Goal: Task Accomplishment & Management: Manage account settings

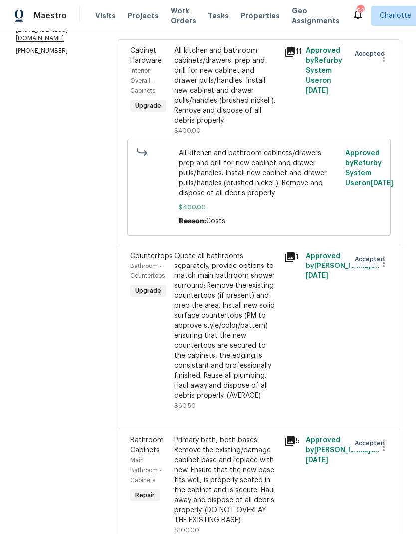
scroll to position [159, 0]
click at [131, 266] on span "Bathroom - Countertops" at bounding box center [147, 272] width 34 height 16
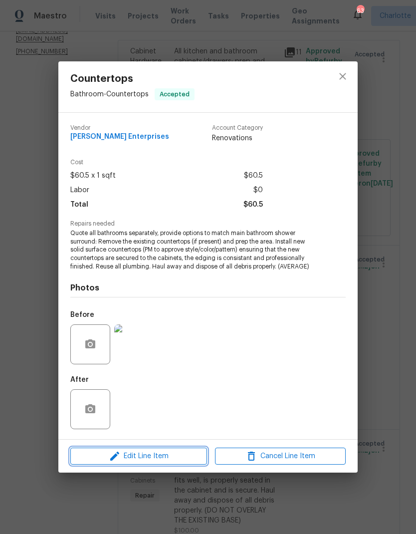
click at [155, 460] on span "Edit Line Item" at bounding box center [138, 456] width 131 height 12
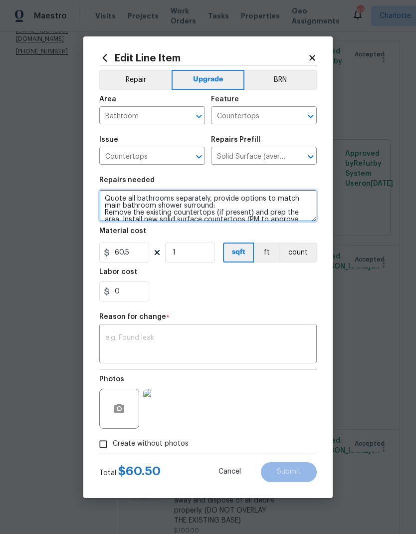
click at [107, 195] on textarea "Quote all bathrooms separately, provide options to match main bathroom shower s…" at bounding box center [208, 206] width 218 height 32
click at [104, 194] on textarea "Quote all bathrooms separately, provide options to match main bathroom shower s…" at bounding box center [208, 206] width 218 height 32
click at [108, 207] on textarea "Remove the existing countertops (if present) and prep the area. Install new sol…" at bounding box center [208, 206] width 218 height 32
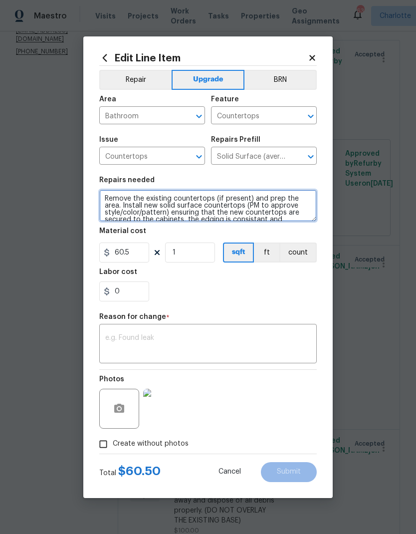
click at [116, 194] on textarea "Remove the existing countertops (if present) and prep the area. Install new sol…" at bounding box center [208, 206] width 218 height 32
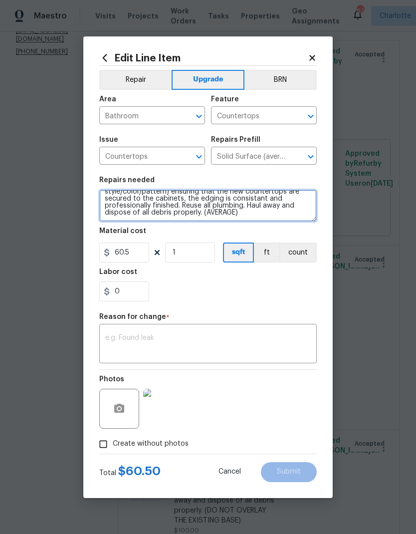
scroll to position [35, 0]
type textarea "FIRST FLOOR BATHROOM AND BOTH SECOND FLOOR BATHROOMS: Remove the existing count…"
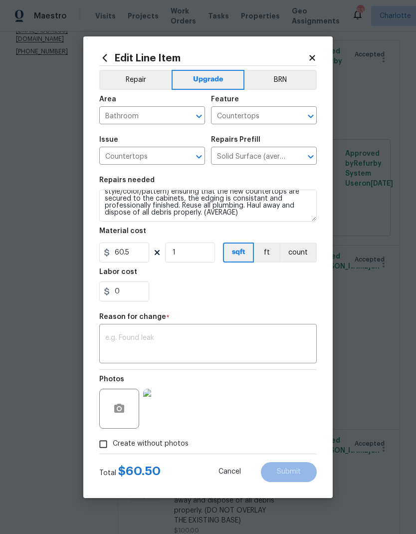
click at [259, 300] on div "0" at bounding box center [208, 291] width 218 height 20
click at [236, 342] on textarea at bounding box center [208, 344] width 206 height 21
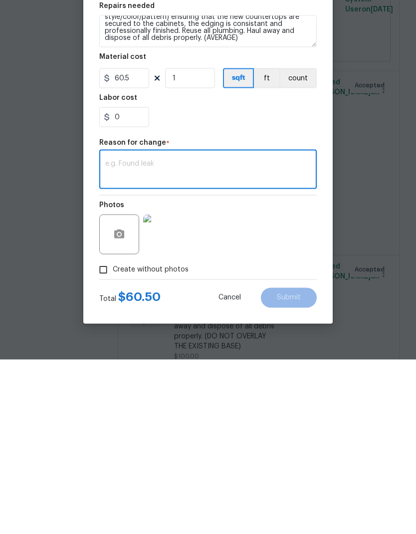
click at [180, 334] on textarea at bounding box center [208, 344] width 206 height 21
paste textarea "ian.goldsmith finally got pricing back for the first floor and second floor bat…"
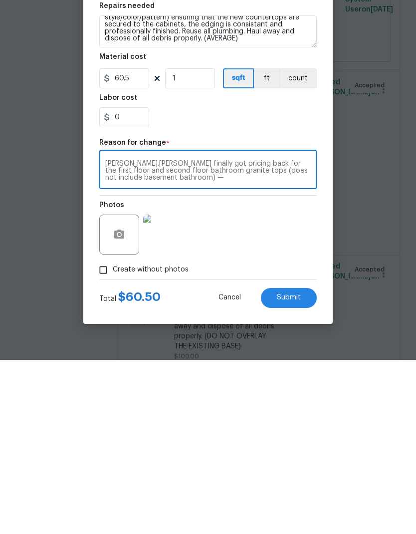
scroll to position [0, 0]
click at [106, 334] on textarea "ian.goldsmith finally got pricing back for the first floor and second floor bat…" at bounding box center [208, 344] width 206 height 21
type textarea "3 Bathrooms - 4 Sinks - Total $3150 -Demo/Disposal - $375 -Granite (Level 1) w/…"
click at [108, 326] on div "3 Bathrooms - 4 Sinks - Total $3150 -Demo/Disposal - $375 -Granite (Level 1) w/…" at bounding box center [208, 344] width 218 height 37
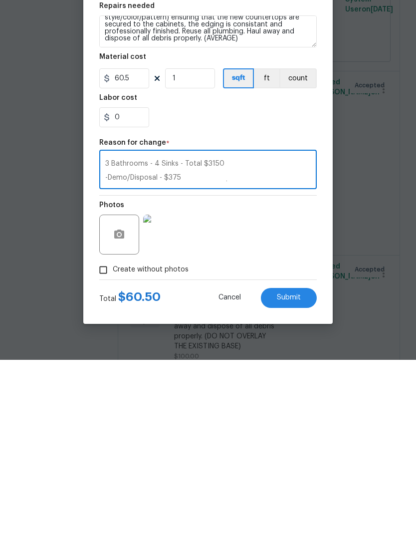
click at [121, 334] on textarea "3 Bathrooms - 4 Sinks - Total $3150 -Demo/Disposal - $375 -Granite (Level 1) w/…" at bounding box center [208, 344] width 206 height 21
click at [109, 334] on textarea "3 Bathrooms - 4 Sinks - Total $3150 -Demo/Disposal - $375 -Granite (Level 1) w/…" at bounding box center [208, 344] width 206 height 21
click at [108, 334] on textarea "3 Bathrooms - 4 Sinks - Total $3150 -Demo/Disposal - $375 -Granite (Level 1) w/…" at bounding box center [208, 344] width 206 height 21
click at [138, 243] on input "60.5" at bounding box center [124, 253] width 50 height 20
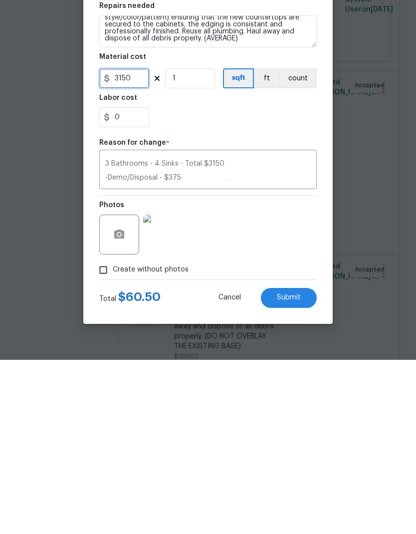
type input "3150"
click at [110, 334] on textarea "3 Bathrooms - 4 Sinks - Total $3150 -Demo/Disposal - $375 -Granite (Level 1) w/…" at bounding box center [208, 344] width 206 height 21
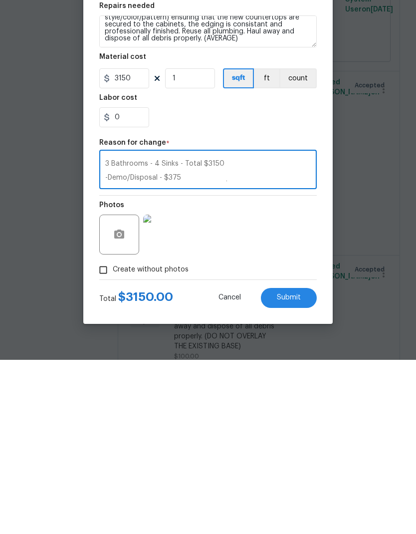
click at [102, 326] on div "3 Bathrooms - 4 Sinks - Total $3150 -Demo/Disposal - $375 -Granite (Level 1) w/…" at bounding box center [208, 344] width 218 height 37
click at [106, 334] on textarea "3 Bathrooms - 4 Sinks - Total $3150 -Demo/Disposal - $375 -Granite (Level 1) w/…" at bounding box center [208, 344] width 206 height 21
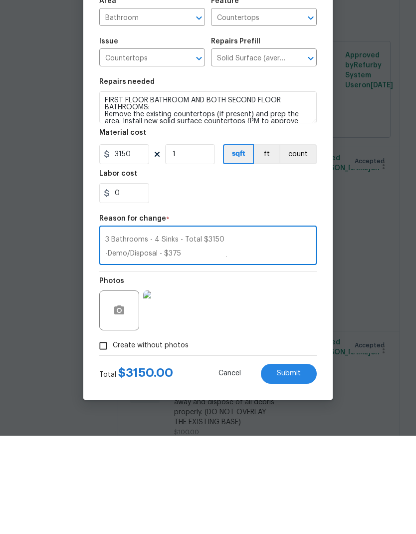
type textarea "3 Bathrooms - 4 Sinks - Total $3150 -Demo/Disposal - $375 -Granite (Level 1) w/…"
click at [107, 190] on textarea "FIRST FLOOR BATHROOM AND BOTH SECOND FLOOR BATHROOMS: Remove the existing count…" at bounding box center [208, 206] width 218 height 32
click at [106, 190] on textarea "FIRST FLOOR BATHROOM AND BOTH SECOND FLOOR BATHROOMS: Remove the existing count…" at bounding box center [208, 206] width 218 height 32
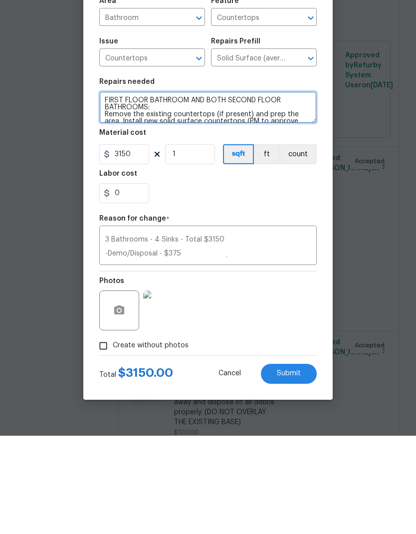
click at [196, 190] on textarea "FIRST FLOOR BATHROOM AND BOTH SECOND FLOOR BATHROOMS: Remove the existing count…" at bounding box center [208, 206] width 218 height 32
click at [173, 190] on textarea "FIRST FLOOR BATHROOM AND BOTH SECOND FLOOR BATHROOMS( Remove the existing count…" at bounding box center [208, 206] width 218 height 32
click at [166, 190] on textarea "FIRST FLOOR BATHROOM AND BOTH SECOND FLOOR BATHROOMS( Remove the existing count…" at bounding box center [208, 206] width 218 height 32
click at [167, 190] on textarea "FIRST FLOOR BATHROOM AND BOTH SECOND FLOOR BATHROOMS( Remove the existing count…" at bounding box center [208, 206] width 218 height 32
paste textarea "3 Bathrooms - 4 Sinks"
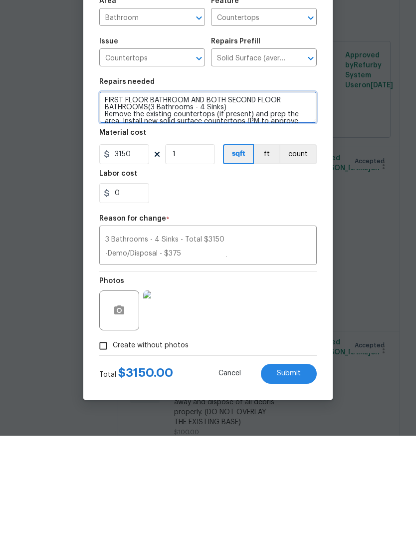
type textarea "FIRST FLOOR BATHROOM AND BOTH SECOND FLOOR BATHROOMS(3 Bathrooms - 4 Sinks) Rem…"
click at [277, 370] on div "Photos" at bounding box center [208, 402] width 218 height 65
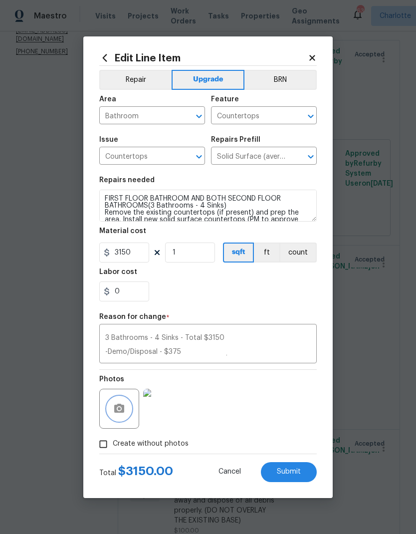
click at [125, 406] on button "button" at bounding box center [119, 409] width 24 height 24
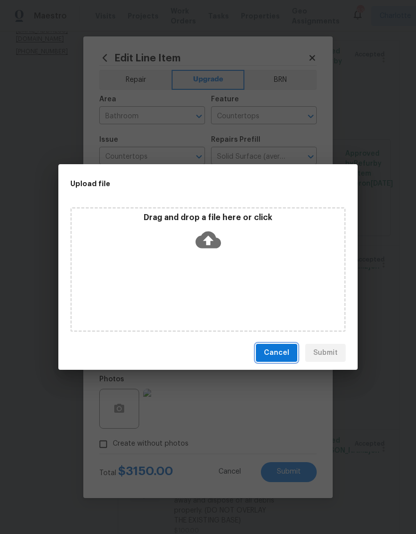
click at [282, 352] on span "Cancel" at bounding box center [276, 353] width 25 height 12
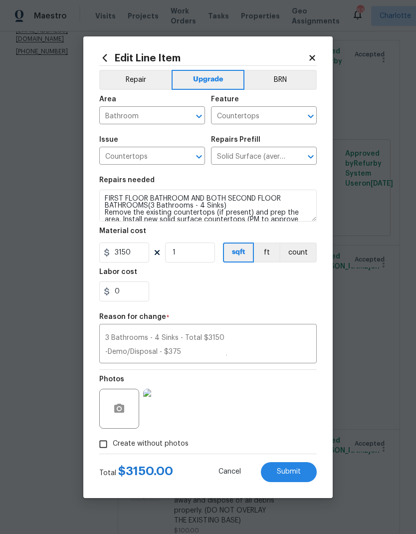
click at [300, 469] on span "Submit" at bounding box center [289, 471] width 24 height 7
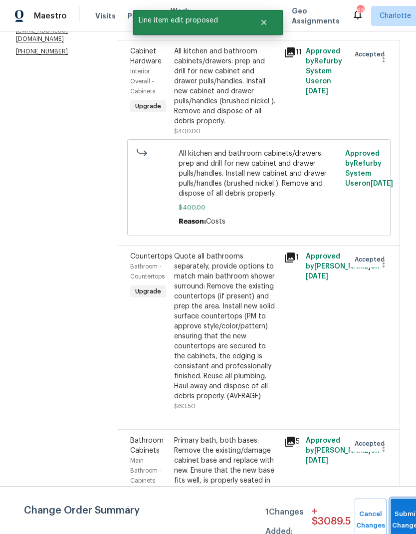
click at [401, 518] on button "Submit Changes" at bounding box center [407, 520] width 32 height 43
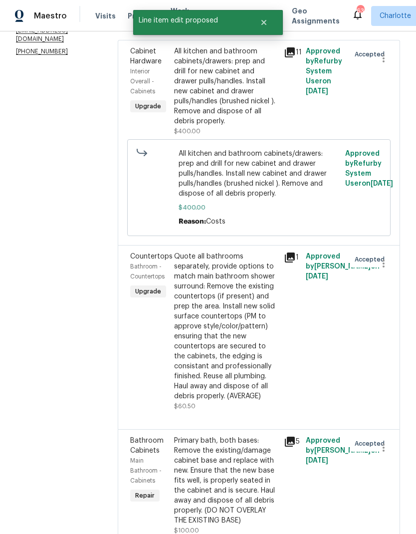
scroll to position [0, 0]
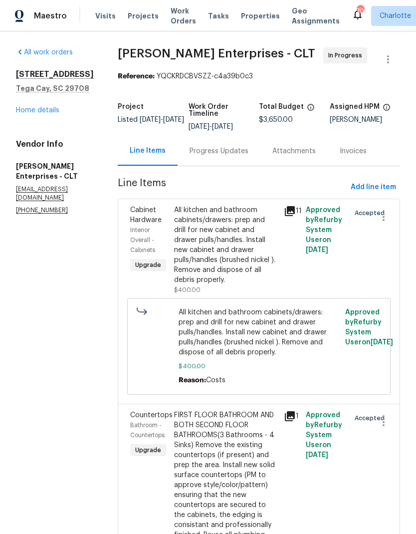
click at [212, 152] on div "Progress Updates" at bounding box center [219, 151] width 59 height 10
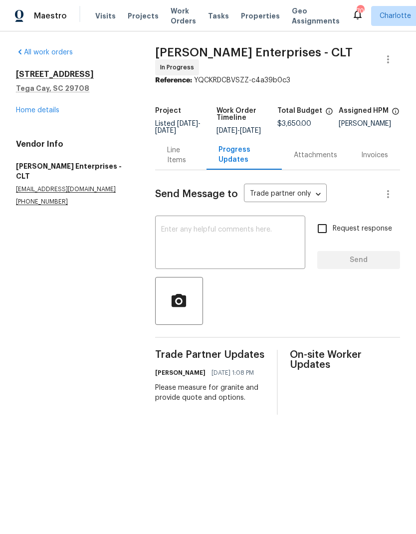
click at [233, 256] on textarea at bounding box center [230, 243] width 138 height 35
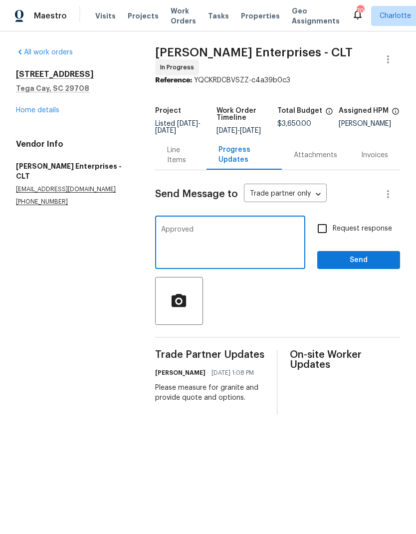
type textarea "Approved"
click at [387, 267] on span "Send" at bounding box center [358, 260] width 67 height 12
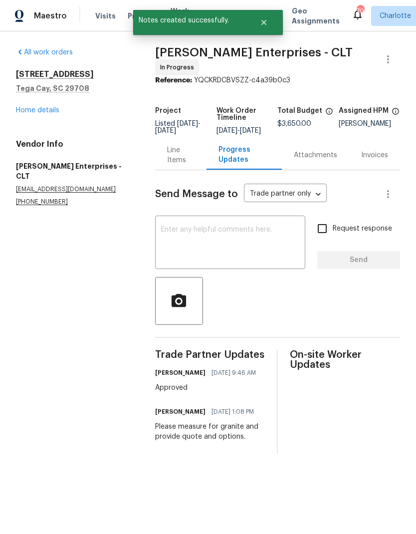
click at [22, 113] on link "Home details" at bounding box center [37, 110] width 43 height 7
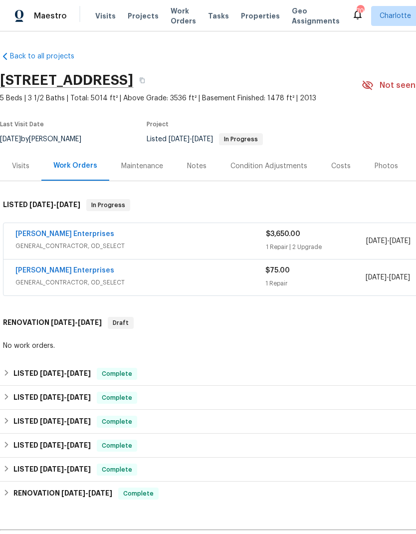
click at [205, 167] on div "Notes" at bounding box center [196, 165] width 43 height 29
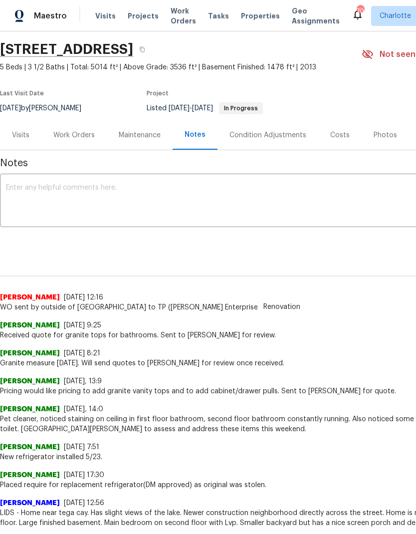
scroll to position [31, 0]
click at [33, 186] on textarea at bounding box center [282, 201] width 552 height 35
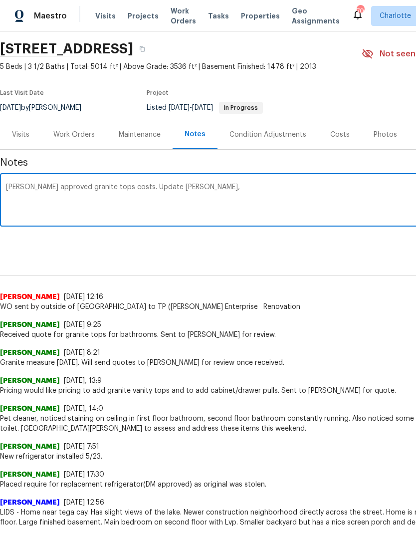
click at [148, 190] on textarea "Ian approved granite tops costs. Update pd Nordman," at bounding box center [282, 201] width 552 height 35
click at [259, 188] on textarea "Ian approved granite tops costs. Updated Nordman," at bounding box center [282, 201] width 552 height 35
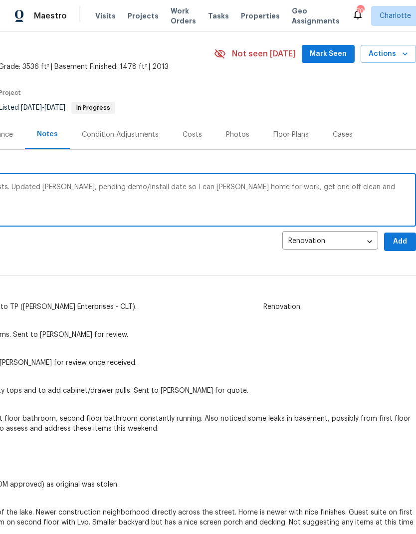
type textarea "Ian approved granite tops costs. Updated Nordman, pending demo/install date so …"
click at [404, 244] on span "Add" at bounding box center [400, 242] width 16 height 12
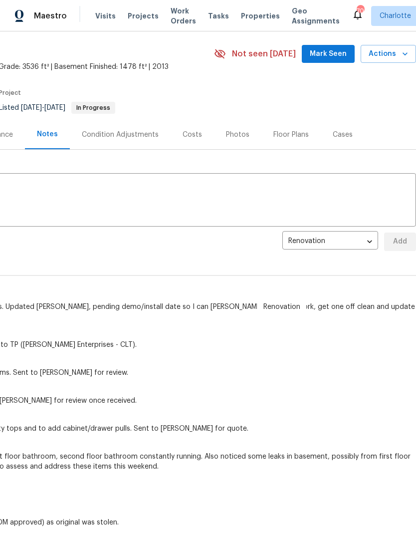
click at [344, 50] on span "Mark Seen" at bounding box center [328, 54] width 37 height 12
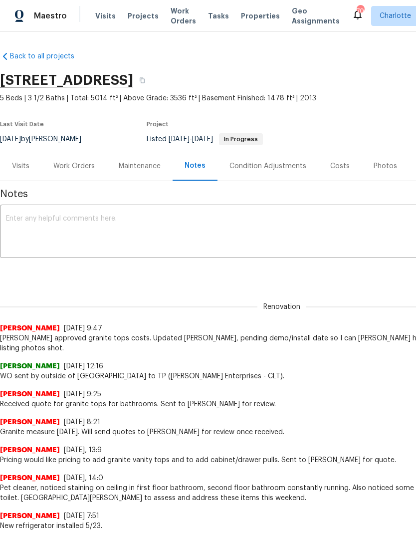
scroll to position [0, 0]
click at [66, 161] on div "Work Orders" at bounding box center [73, 166] width 41 height 10
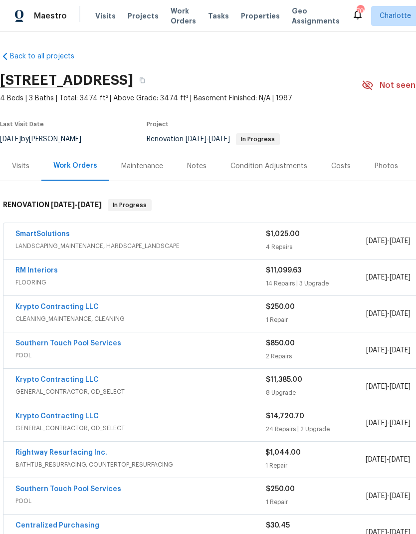
click at [33, 234] on link "SmartSolutions" at bounding box center [42, 234] width 54 height 7
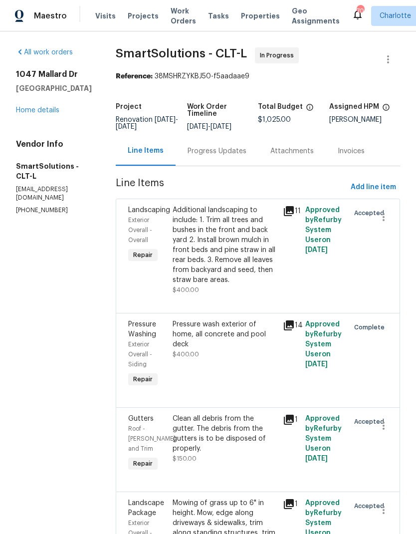
click at [213, 156] on div "Progress Updates" at bounding box center [217, 151] width 59 height 10
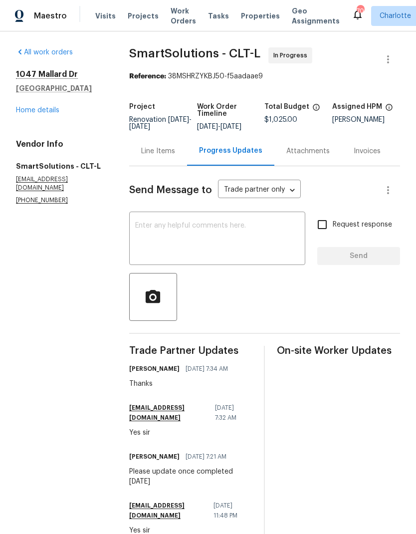
click at [199, 234] on textarea at bounding box center [217, 239] width 164 height 35
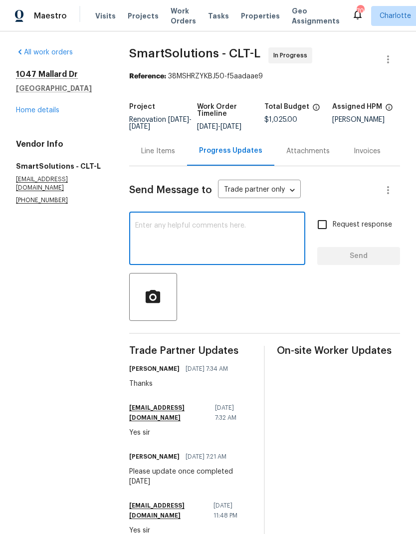
click at [150, 242] on textarea at bounding box center [217, 239] width 164 height 35
type textarea "No update [DATE]. What is the status of this?"
click at [305, 229] on div "No update [DATE]. What is the status of this? x ​" at bounding box center [217, 239] width 176 height 51
click at [322, 235] on input "Request response" at bounding box center [322, 224] width 21 height 21
checkbox input "true"
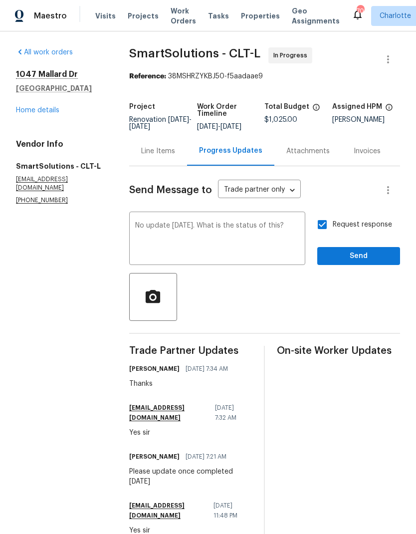
click at [200, 234] on textarea "No update yesterday. What is the status of this?" at bounding box center [217, 239] width 164 height 35
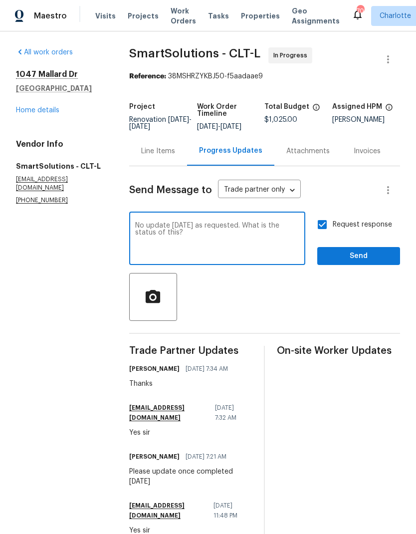
click at [172, 238] on textarea "No update yesterday as requested. What is the status of this?" at bounding box center [217, 239] width 164 height 35
type textarea "No update yesterday as requested. What is the status of the landscape here?"
click at [385, 261] on span "Send" at bounding box center [358, 256] width 67 height 12
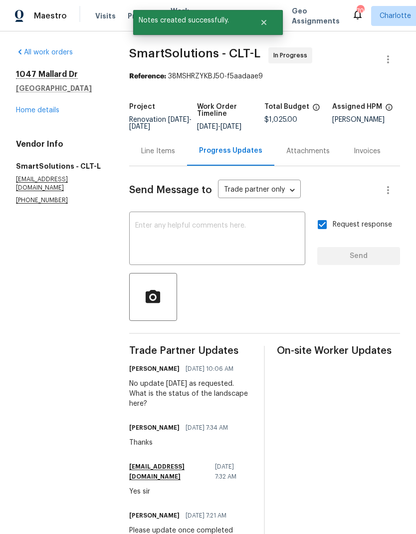
click at [25, 107] on link "Home details" at bounding box center [37, 110] width 43 height 7
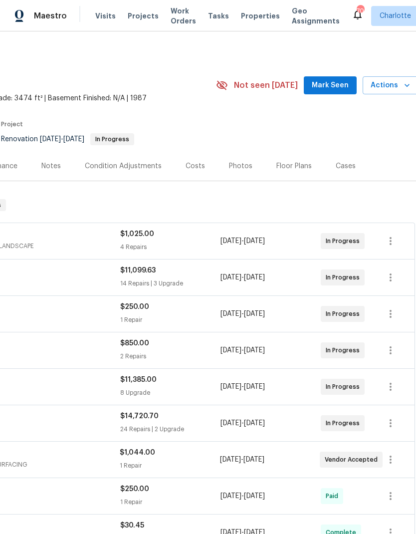
scroll to position [0, 146]
click at [334, 88] on span "Mark Seen" at bounding box center [330, 85] width 37 height 12
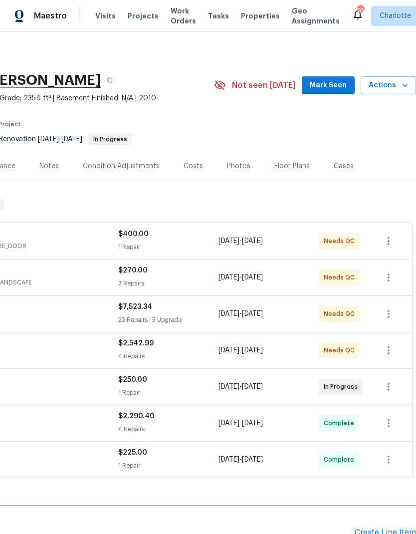
scroll to position [0, 148]
click at [335, 82] on span "Mark Seen" at bounding box center [328, 85] width 37 height 12
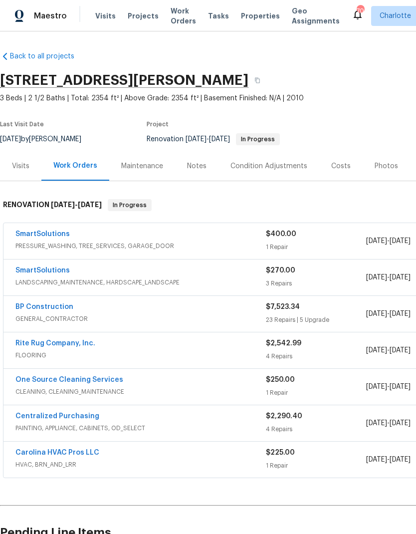
scroll to position [0, 0]
click at [82, 383] on link "One Source Cleaning Services" at bounding box center [69, 379] width 108 height 7
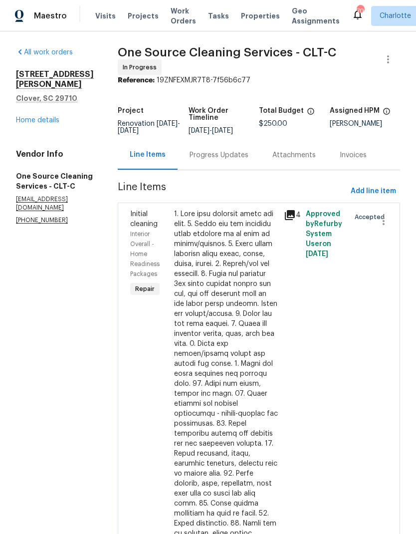
click at [232, 164] on div "Progress Updates" at bounding box center [219, 154] width 83 height 29
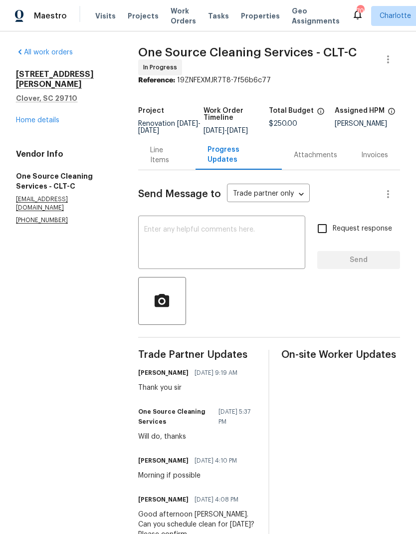
click at [36, 117] on link "Home details" at bounding box center [37, 120] width 43 height 7
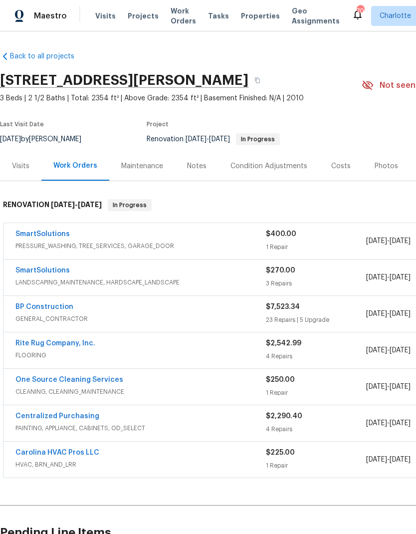
click at [35, 267] on link "SmartSolutions" at bounding box center [42, 270] width 54 height 7
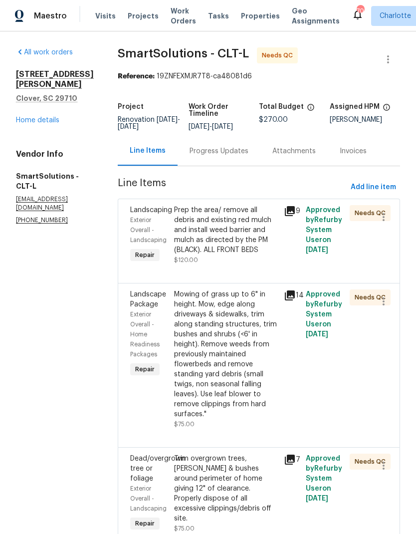
click at [287, 212] on icon at bounding box center [290, 211] width 10 height 10
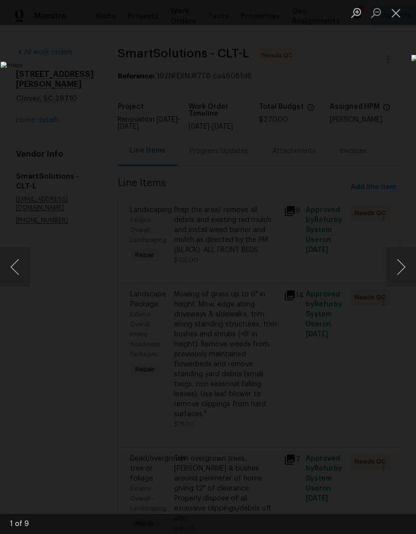
click at [394, 271] on button "Next image" at bounding box center [401, 267] width 30 height 40
click at [395, 266] on button "Next image" at bounding box center [401, 267] width 30 height 40
click at [393, 271] on button "Next image" at bounding box center [401, 267] width 30 height 40
click at [392, 267] on button "Next image" at bounding box center [401, 267] width 30 height 40
click at [402, 15] on button "Close lightbox" at bounding box center [396, 12] width 20 height 17
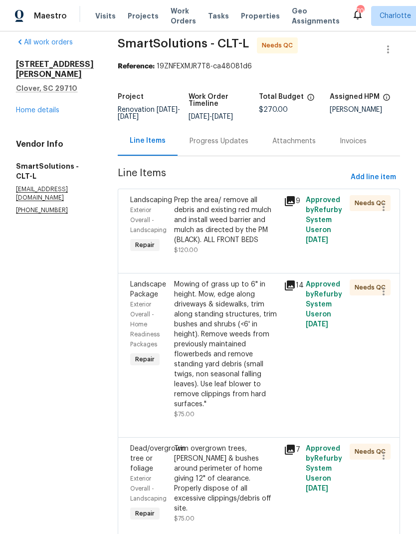
scroll to position [9, 0]
click at [290, 455] on icon at bounding box center [290, 450] width 10 height 10
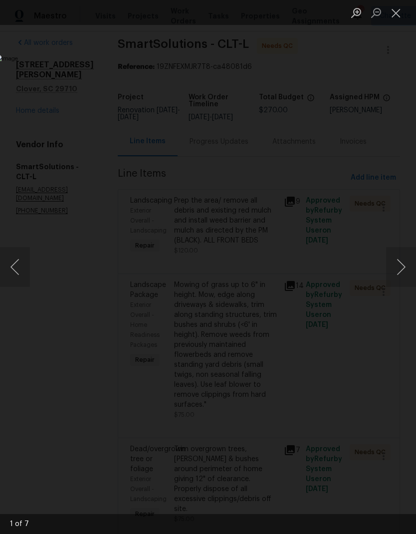
click at [394, 265] on button "Next image" at bounding box center [401, 267] width 30 height 40
click at [394, 268] on button "Next image" at bounding box center [401, 267] width 30 height 40
click at [393, 264] on button "Next image" at bounding box center [401, 267] width 30 height 40
click at [398, 257] on button "Next image" at bounding box center [401, 267] width 30 height 40
click at [396, 257] on button "Next image" at bounding box center [401, 267] width 30 height 40
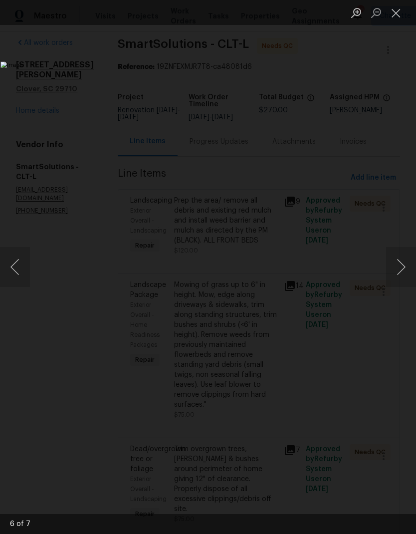
click at [396, 256] on button "Next image" at bounding box center [401, 267] width 30 height 40
click at [395, 257] on button "Next image" at bounding box center [401, 267] width 30 height 40
click at [396, 254] on button "Next image" at bounding box center [401, 267] width 30 height 40
click at [399, 253] on button "Next image" at bounding box center [401, 267] width 30 height 40
click at [398, 254] on button "Next image" at bounding box center [401, 267] width 30 height 40
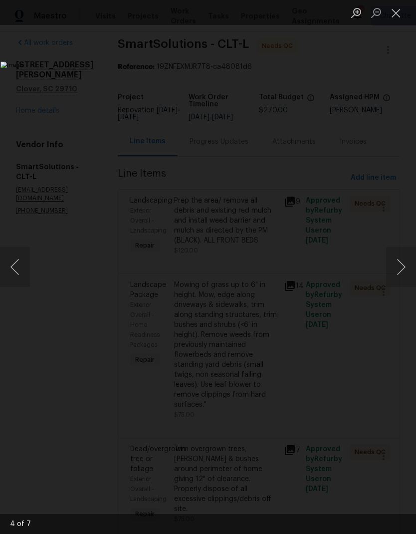
click at [403, 6] on button "Close lightbox" at bounding box center [396, 12] width 20 height 17
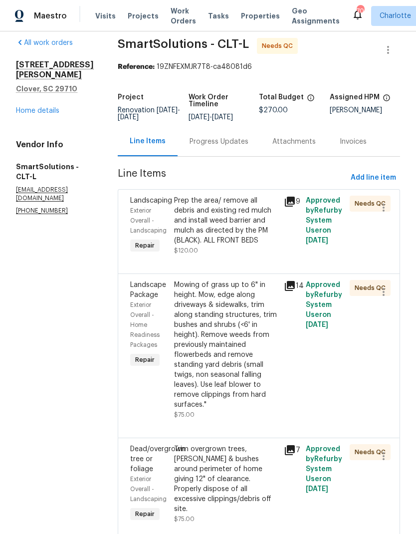
click at [234, 142] on div "Progress Updates" at bounding box center [219, 142] width 59 height 10
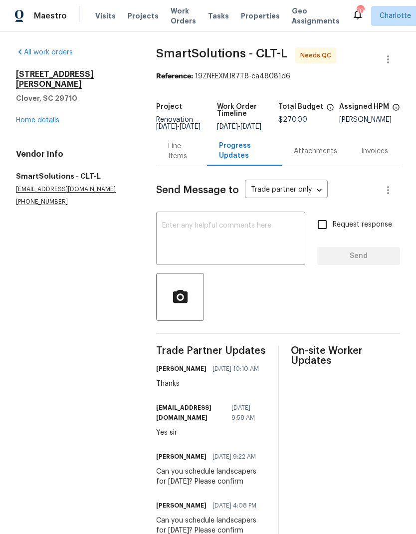
click at [38, 117] on link "Home details" at bounding box center [37, 120] width 43 height 7
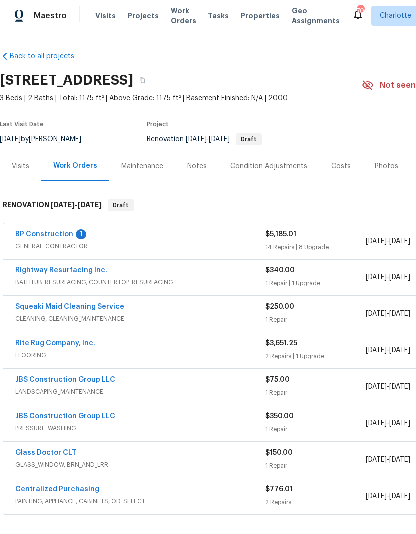
click at [38, 237] on link "BP Construction" at bounding box center [44, 234] width 58 height 7
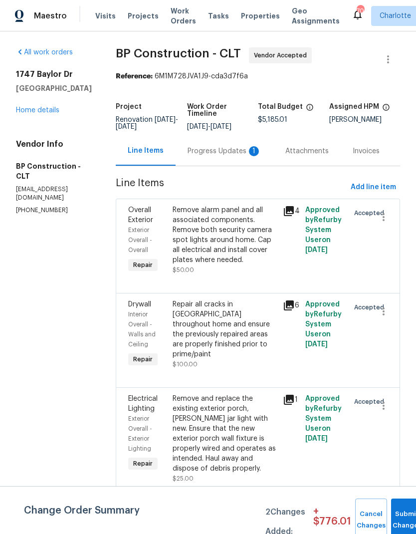
click at [244, 159] on div "Progress Updates 1" at bounding box center [225, 150] width 98 height 29
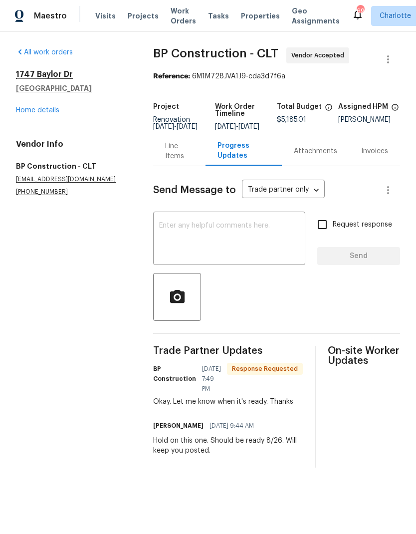
click at [170, 161] on div "Line Items" at bounding box center [179, 151] width 28 height 20
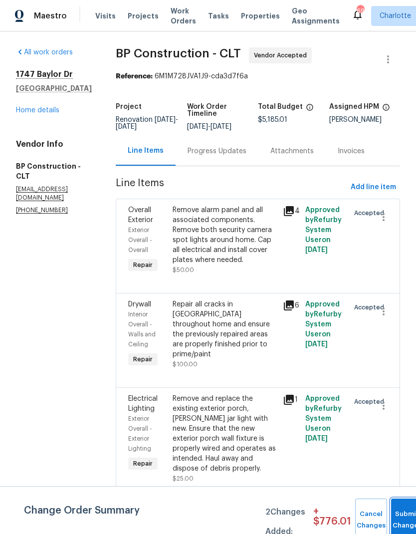
click at [399, 517] on button "Submit Changes" at bounding box center [407, 520] width 32 height 43
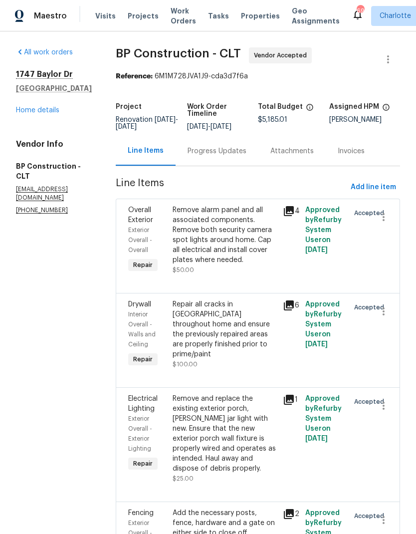
click at [32, 113] on link "Home details" at bounding box center [37, 110] width 43 height 7
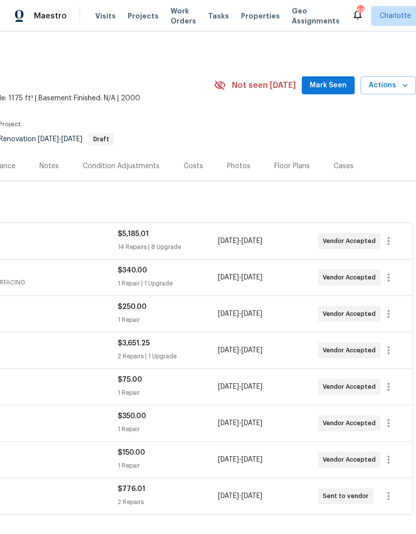
scroll to position [0, 148]
click at [322, 85] on span "Mark Seen" at bounding box center [328, 85] width 37 height 12
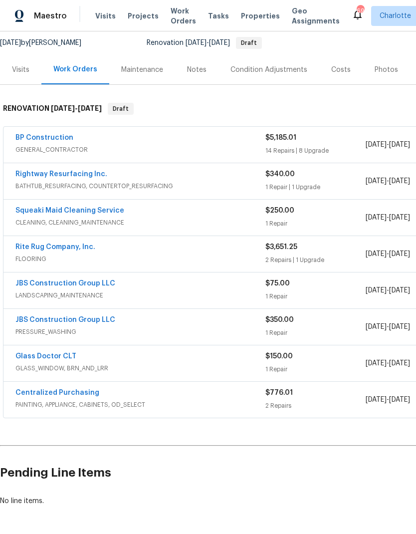
scroll to position [96, 0]
click at [187, 397] on div "Centralized Purchasing" at bounding box center [140, 394] width 250 height 12
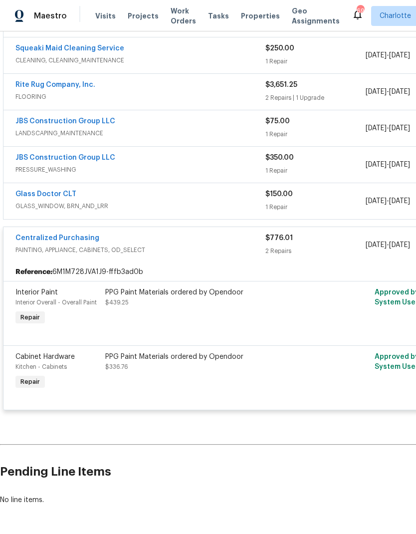
scroll to position [258, 0]
click at [206, 247] on span "PAINTING, APPLIANCE, CABINETS, OD_SELECT" at bounding box center [140, 251] width 250 height 10
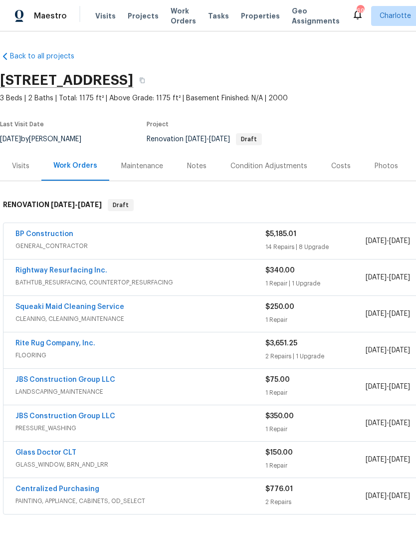
scroll to position [0, 0]
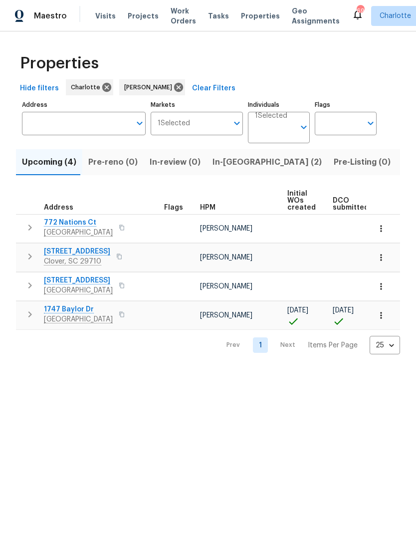
click at [32, 285] on icon "button" at bounding box center [30, 286] width 12 height 12
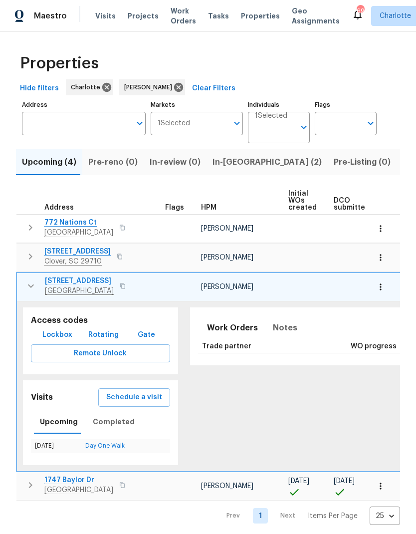
click at [30, 283] on icon "button" at bounding box center [31, 286] width 12 height 12
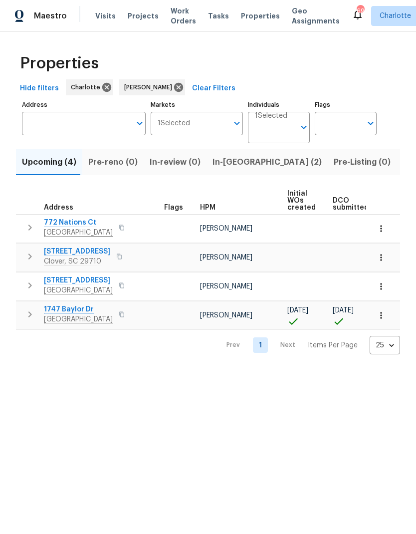
click at [382, 287] on icon "button" at bounding box center [381, 286] width 10 height 10
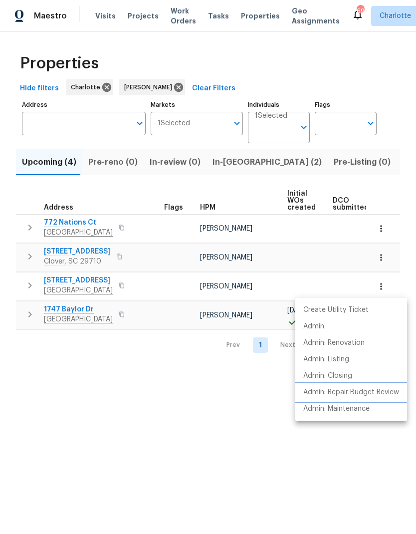
click at [382, 394] on p "Admin: Repair Budget Review" at bounding box center [351, 392] width 96 height 10
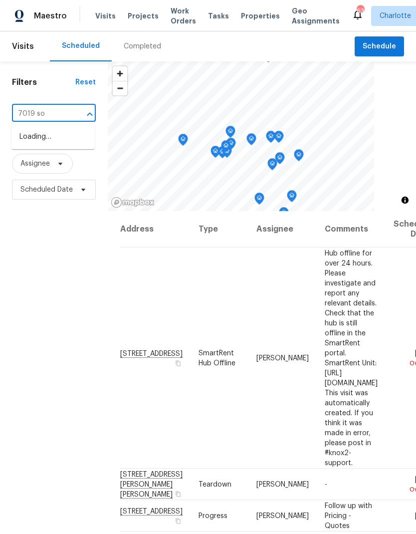
type input "7019 son"
click at [36, 146] on li "7019 Sonja Dr, Clover, SC 29710" at bounding box center [52, 142] width 83 height 27
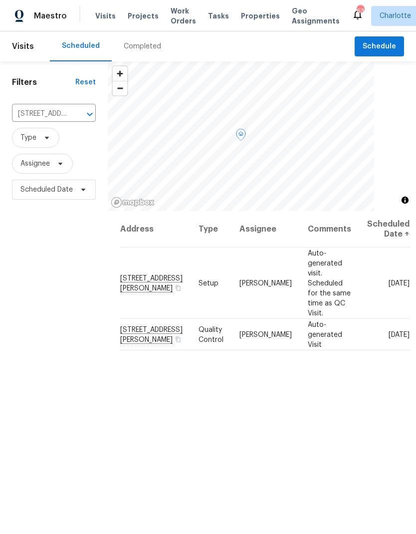
click at [0, 0] on icon at bounding box center [0, 0] width 0 height 0
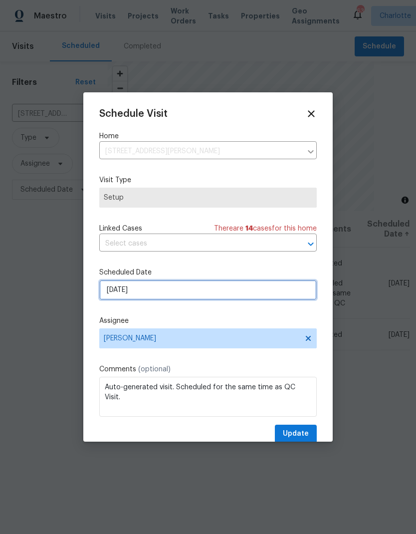
click at [180, 297] on input "[DATE]" at bounding box center [208, 290] width 218 height 20
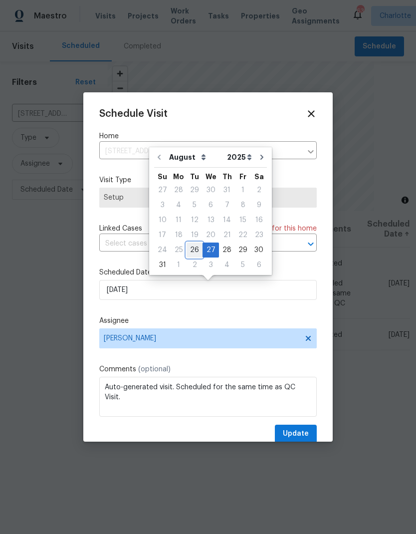
click at [194, 249] on div "26" at bounding box center [195, 250] width 16 height 14
type input "8/26/2025"
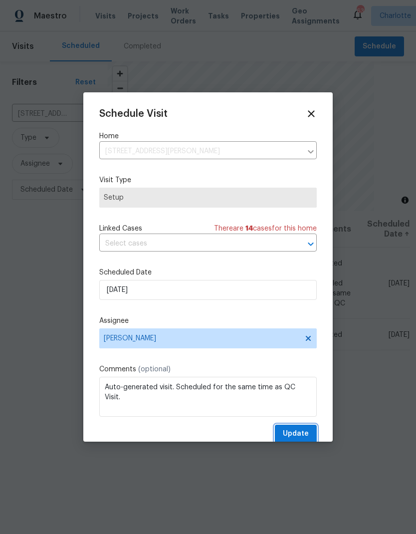
click at [301, 439] on span "Update" at bounding box center [296, 434] width 26 height 12
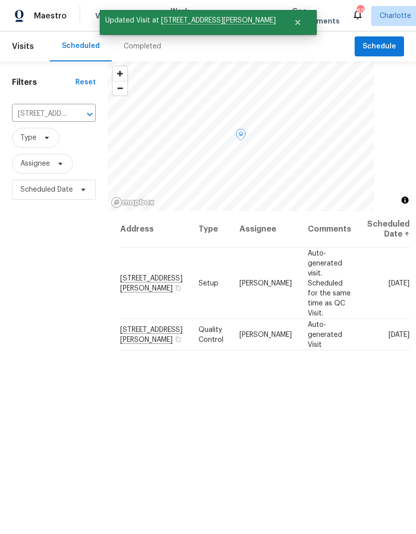
click at [0, 0] on span at bounding box center [0, 0] width 0 height 0
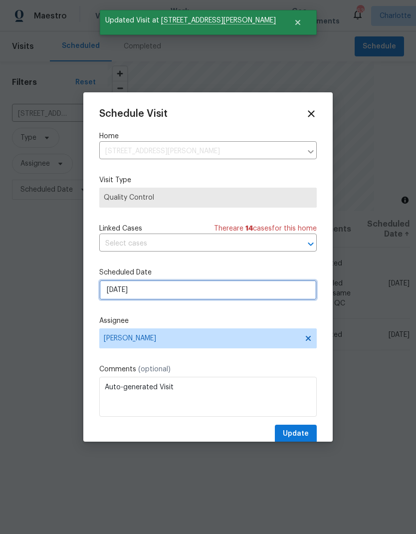
click at [198, 291] on input "[DATE]" at bounding box center [208, 290] width 218 height 20
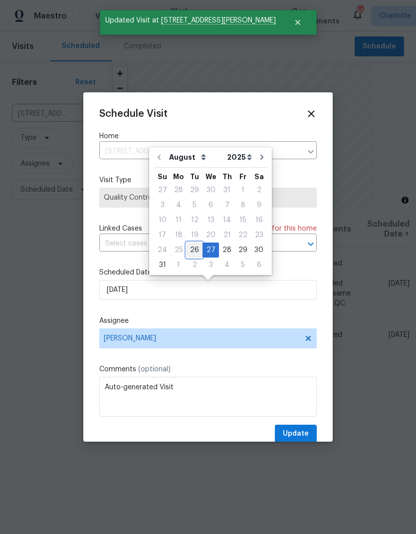
click at [191, 246] on div "26" at bounding box center [195, 250] width 16 height 14
type input "8/26/2025"
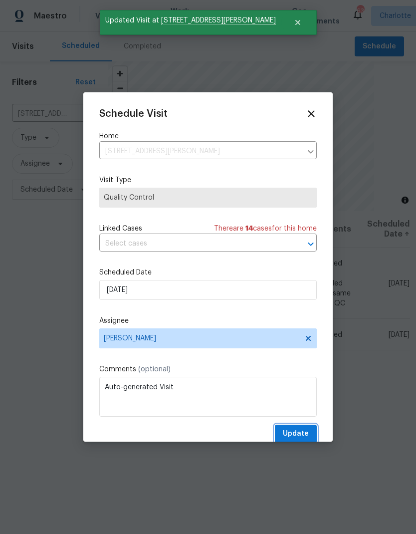
click at [299, 436] on span "Update" at bounding box center [296, 434] width 26 height 12
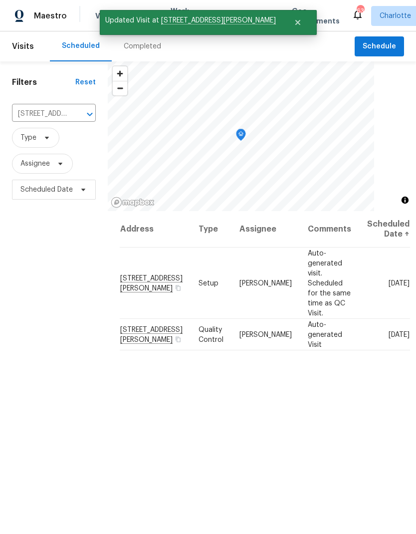
click at [74, 118] on icon "Clear" at bounding box center [77, 114] width 10 height 10
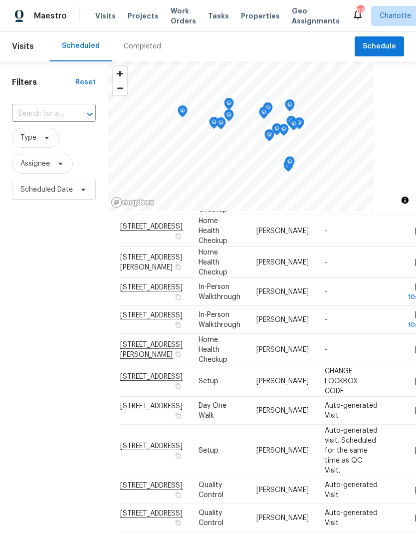
click at [49, 114] on input "text" at bounding box center [40, 113] width 56 height 15
type input "331 don"
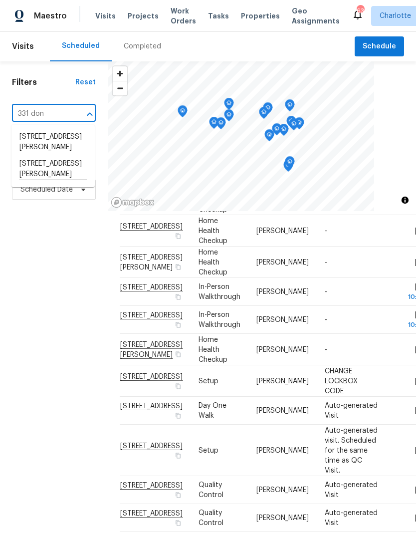
click at [33, 171] on li "331 Don McCarter Dr, Clover, SC 29710" at bounding box center [52, 169] width 83 height 27
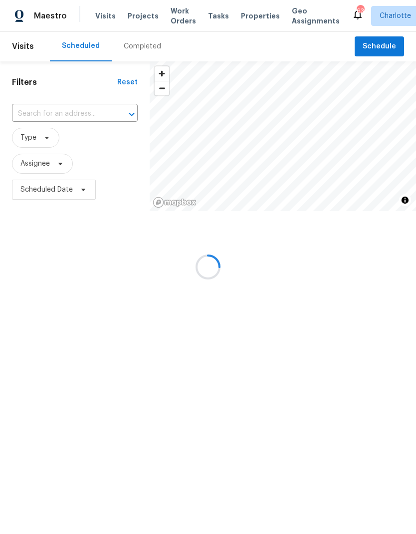
type input "331 Don McCarter Dr, Clover, SC 29710"
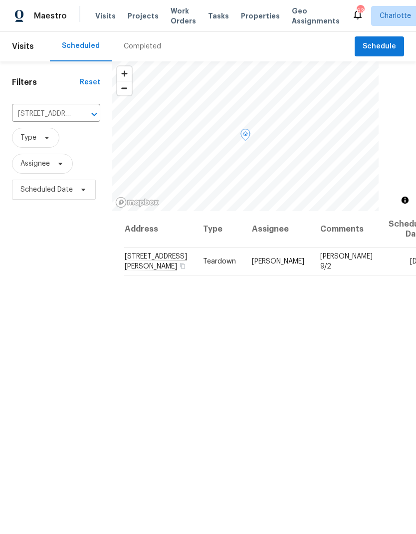
click at [0, 0] on span at bounding box center [0, 0] width 0 height 0
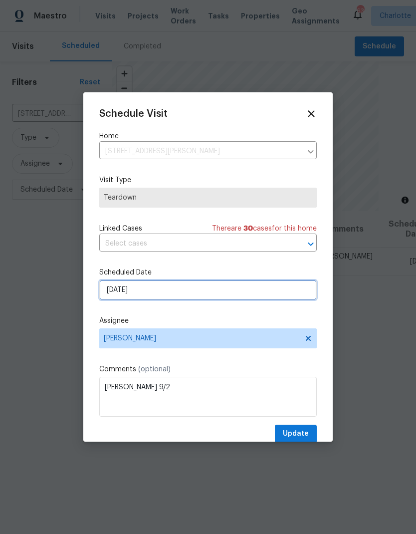
click at [199, 292] on input "9/1/2025" at bounding box center [208, 290] width 218 height 20
select select "8"
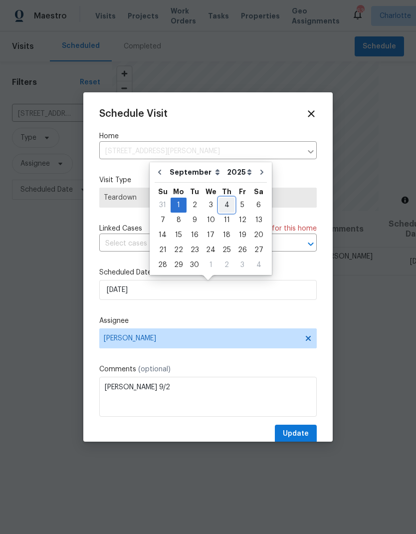
click at [222, 207] on div "4" at bounding box center [226, 205] width 15 height 14
type input "9/4/2025"
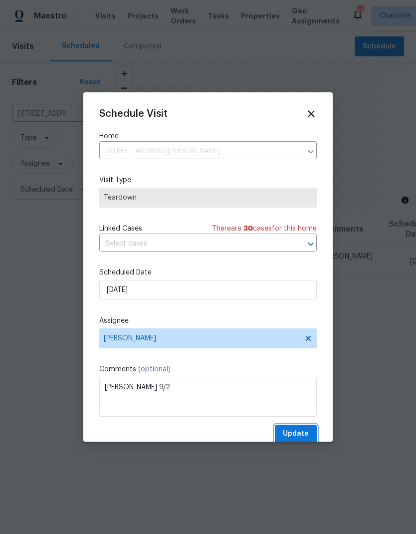
click at [301, 435] on span "Update" at bounding box center [296, 434] width 26 height 12
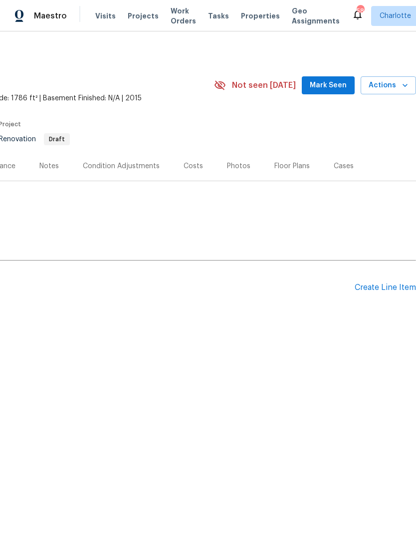
scroll to position [0, 148]
click at [387, 287] on div "Create Line Item" at bounding box center [385, 287] width 61 height 9
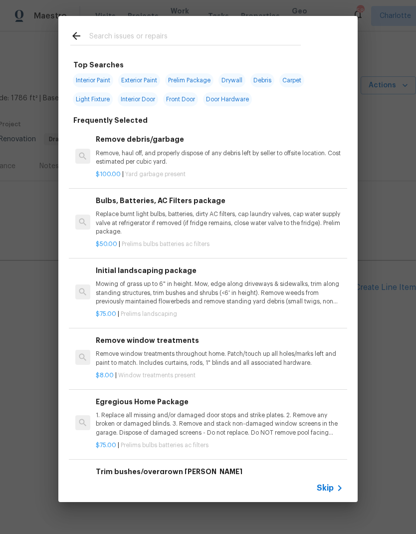
click at [182, 35] on input "text" at bounding box center [195, 37] width 212 height 15
type input "Front"
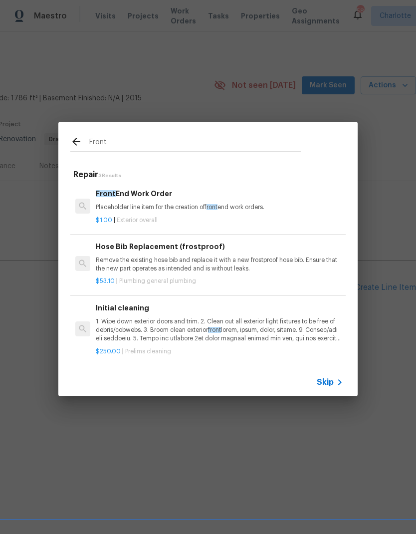
click at [147, 209] on p "Placeholder line item for the creation of front end work orders." at bounding box center [220, 207] width 248 height 8
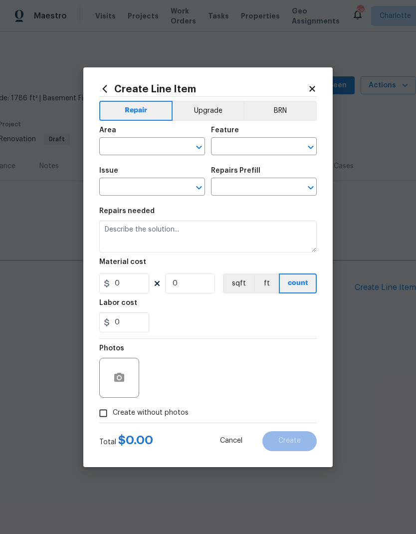
type input "Overall Exterior"
type textarea "Placeholder line item for the creation of front end work orders."
type input "1"
type input "Front End Work Order $1.00"
type input "1"
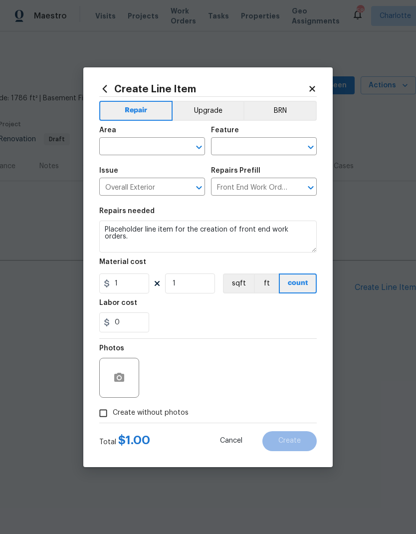
click at [119, 144] on input "text" at bounding box center [138, 147] width 78 height 15
click at [126, 184] on li "Interior Overall" at bounding box center [152, 186] width 106 height 16
type input "Interior Overall"
click at [261, 141] on input "text" at bounding box center [250, 147] width 78 height 15
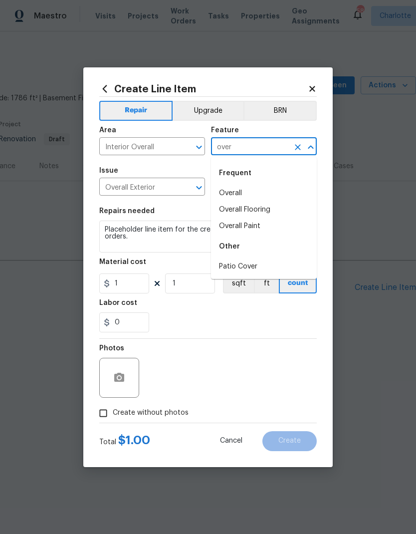
click at [269, 194] on li "Overall" at bounding box center [264, 193] width 106 height 16
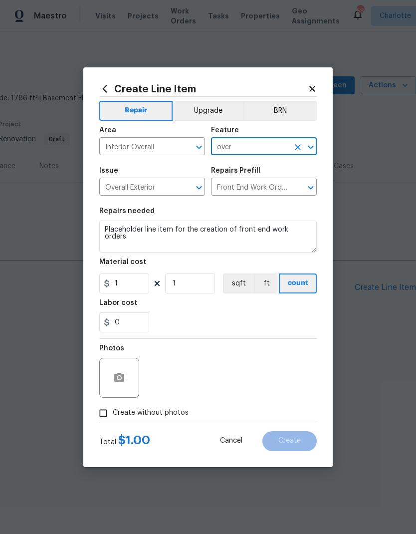
type input "Overall"
click at [258, 316] on div "0" at bounding box center [208, 322] width 218 height 20
click at [108, 417] on input "Create without photos" at bounding box center [103, 413] width 19 height 19
checkbox input "true"
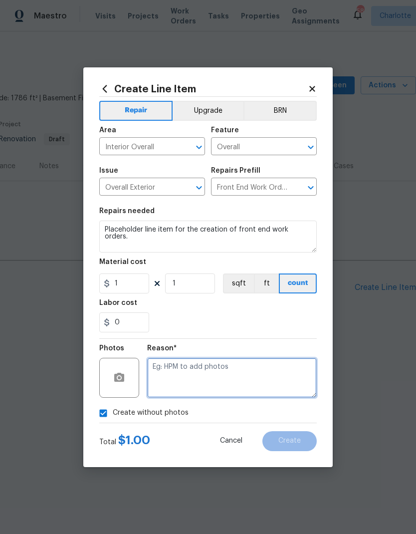
click at [261, 387] on textarea at bounding box center [232, 378] width 170 height 40
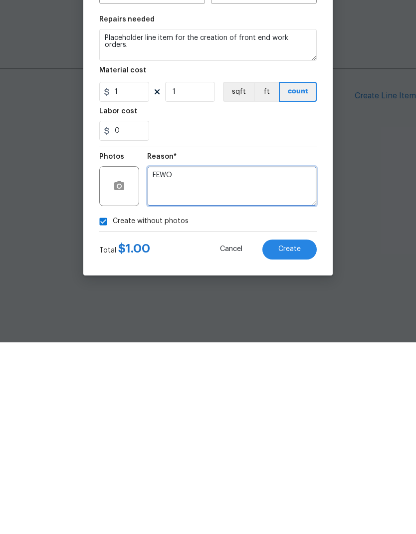
type textarea "FEWO"
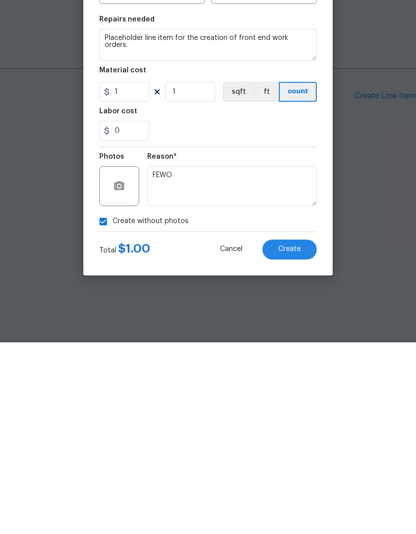
click at [299, 437] on span "Create" at bounding box center [290, 440] width 22 height 7
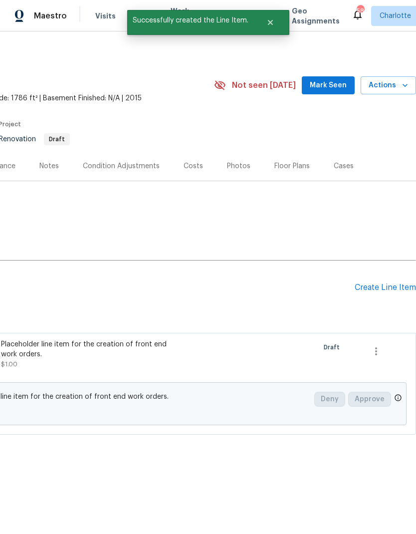
click at [395, 287] on div "Create Line Item" at bounding box center [385, 287] width 61 height 9
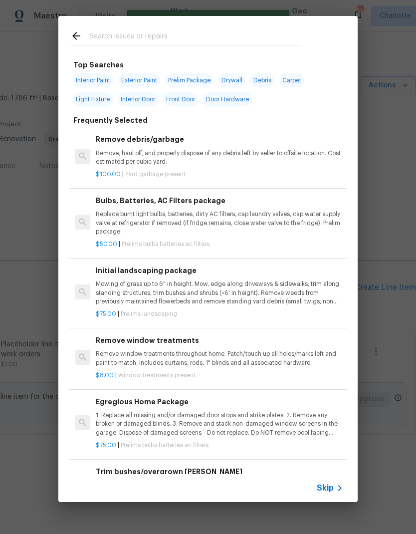
click at [256, 33] on input "text" at bounding box center [195, 37] width 212 height 15
type input "Clean"
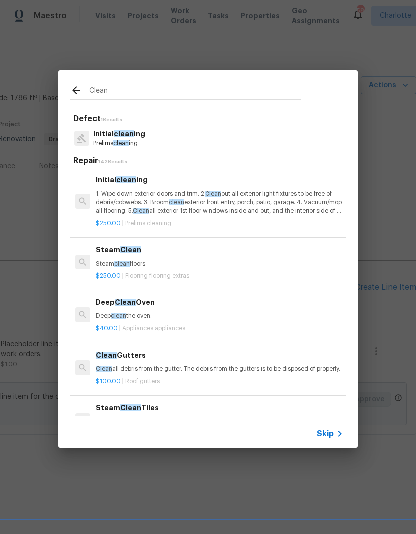
click at [108, 144] on p "Prelims clean ing" at bounding box center [119, 143] width 52 height 8
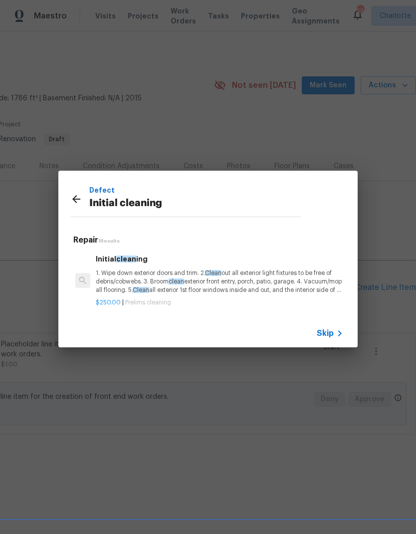
click at [124, 278] on p "1. Wipe down exterior doors and trim. 2. Clean out all exterior light fixtures …" at bounding box center [220, 281] width 248 height 25
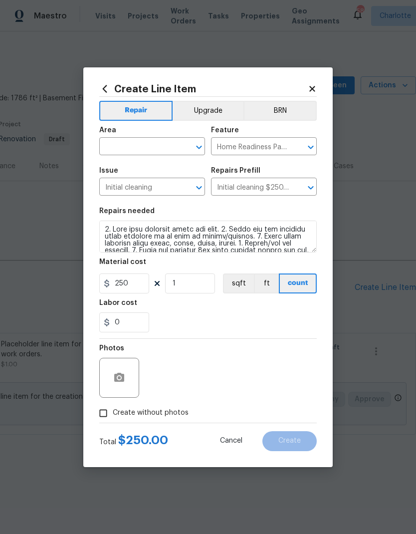
click at [127, 145] on input "text" at bounding box center [138, 147] width 78 height 15
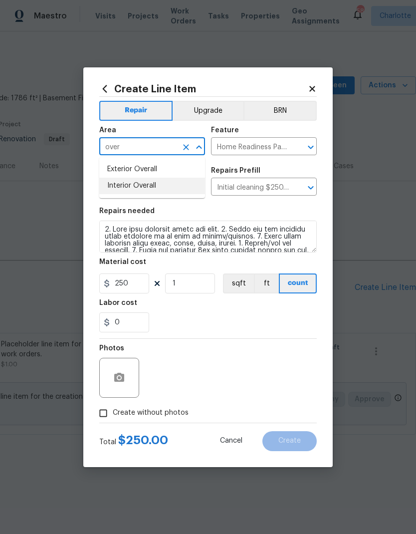
click at [182, 188] on li "Interior Overall" at bounding box center [152, 186] width 106 height 16
type input "Interior Overall"
click at [252, 328] on div "0" at bounding box center [208, 322] width 218 height 20
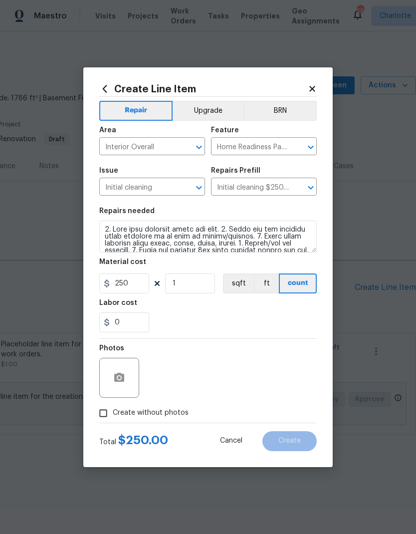
click at [108, 423] on input "Create without photos" at bounding box center [103, 413] width 19 height 19
checkbox input "true"
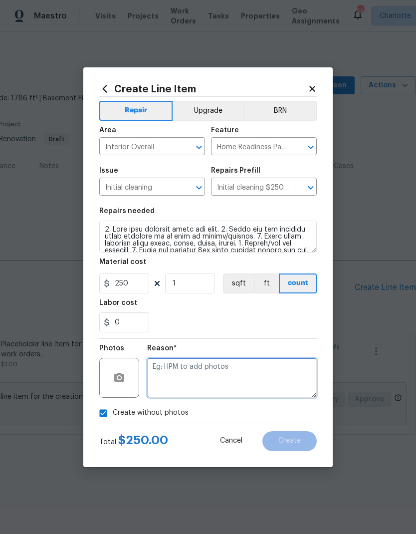
click at [277, 364] on textarea at bounding box center [232, 378] width 170 height 40
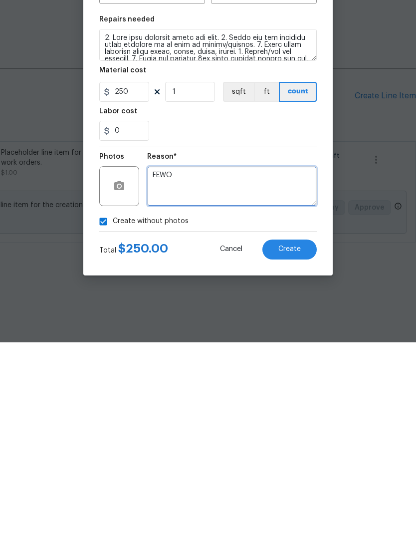
type textarea "FEWO"
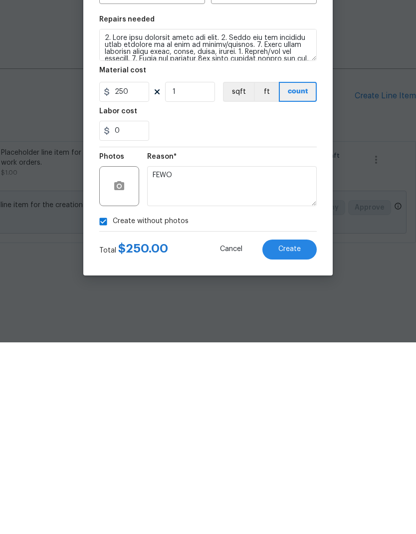
click at [289, 437] on span "Create" at bounding box center [290, 440] width 22 height 7
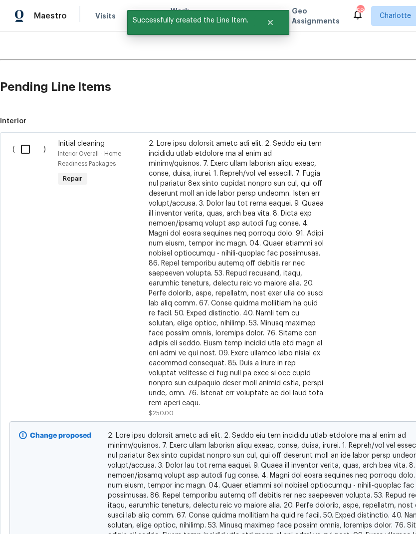
scroll to position [201, 0]
click at [23, 154] on input "checkbox" at bounding box center [29, 149] width 28 height 21
checkbox input "true"
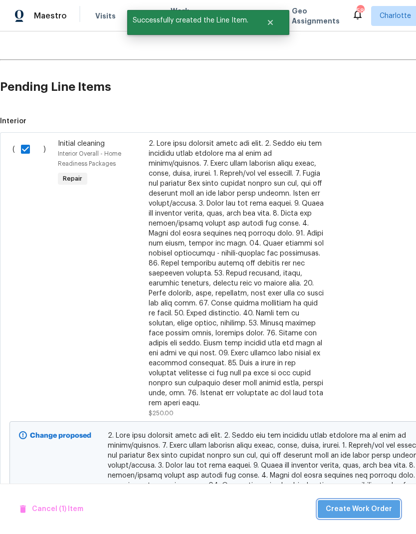
click at [369, 505] on span "Create Work Order" at bounding box center [359, 509] width 66 height 12
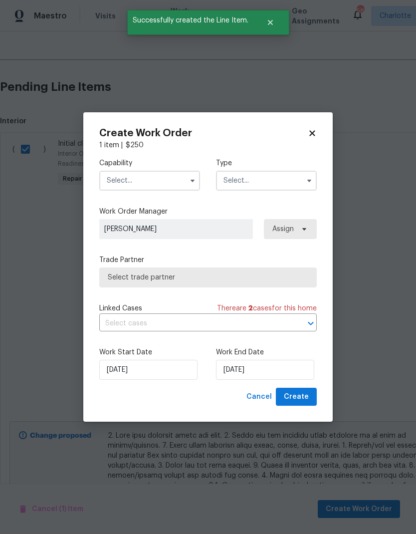
click at [151, 179] on input "text" at bounding box center [149, 181] width 101 height 20
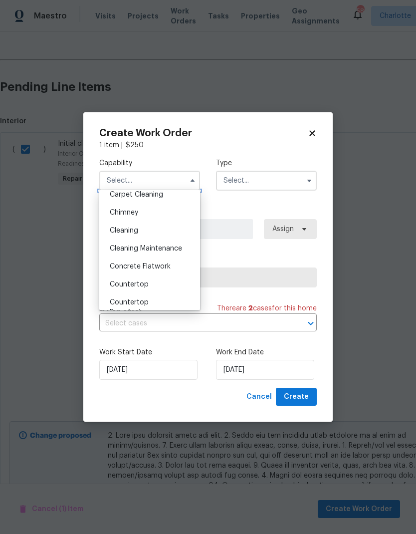
scroll to position [119, 0]
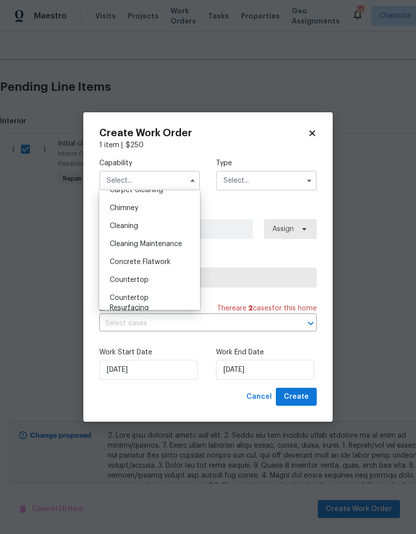
click at [184, 246] on div "Cleaning Maintenance" at bounding box center [150, 244] width 96 height 18
type input "Cleaning Maintenance"
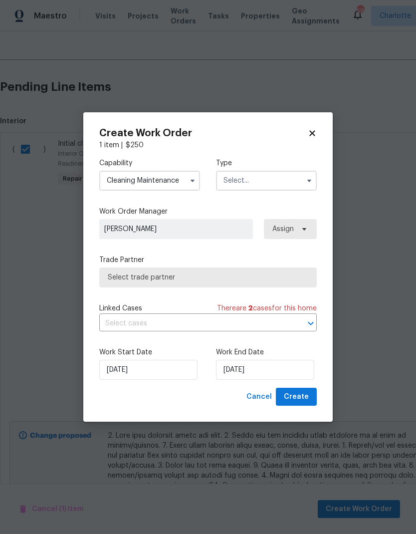
click at [281, 188] on input "text" at bounding box center [266, 181] width 101 height 20
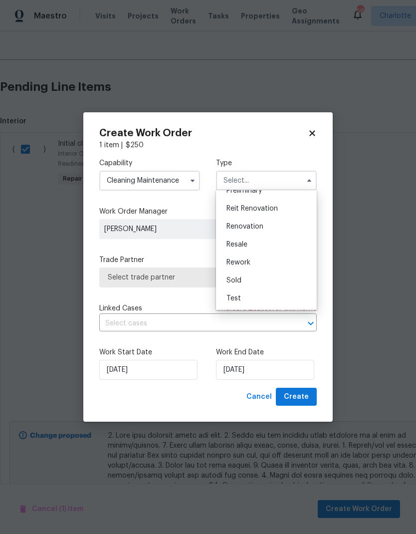
scroll to position [220, 0]
click at [283, 233] on div "Renovation" at bounding box center [267, 233] width 96 height 18
type input "Renovation"
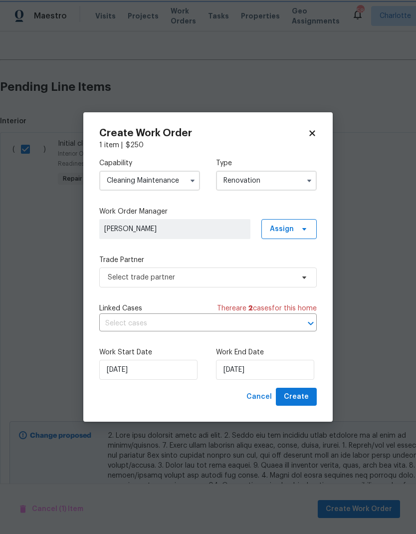
scroll to position [0, 0]
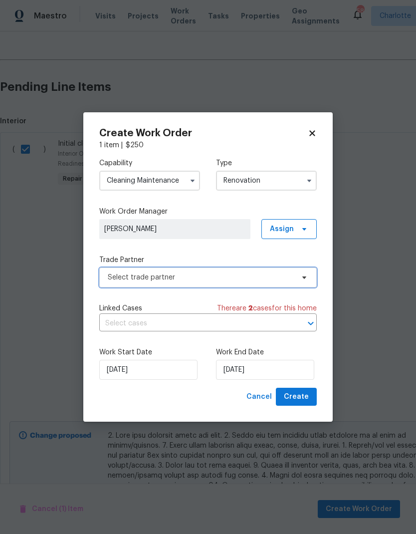
click at [289, 278] on span "Select trade partner" at bounding box center [201, 278] width 186 height 10
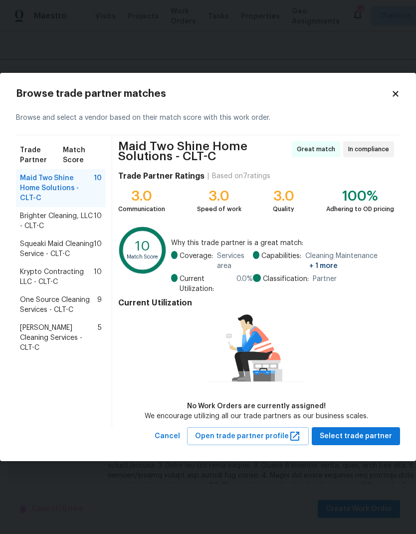
click at [30, 211] on span "Brighter Cleaning, LLC - CLT-C" at bounding box center [57, 221] width 74 height 20
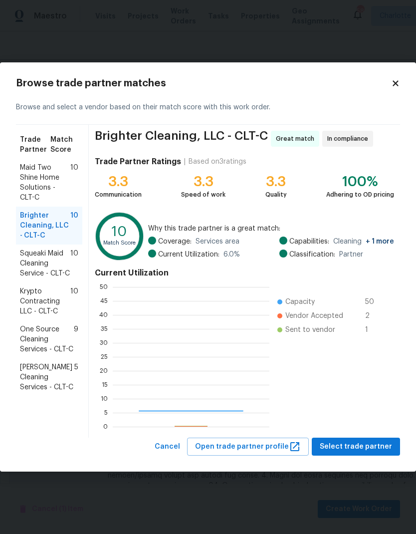
scroll to position [140, 157]
click at [28, 261] on span "Squeaki Maid Cleaning Service - CLT-C" at bounding box center [45, 264] width 50 height 30
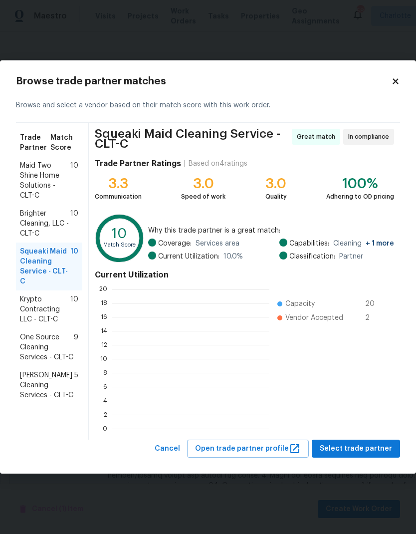
scroll to position [140, 157]
click at [43, 307] on span "Krypto Contracting LLC - CLT-C" at bounding box center [45, 309] width 50 height 30
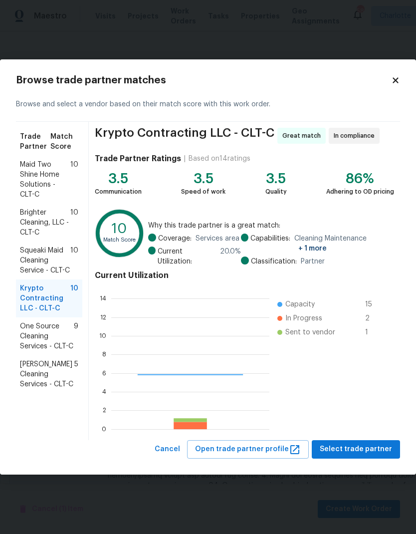
scroll to position [140, 158]
click at [55, 345] on span "One Source Cleaning Services - CLT-C" at bounding box center [47, 336] width 54 height 30
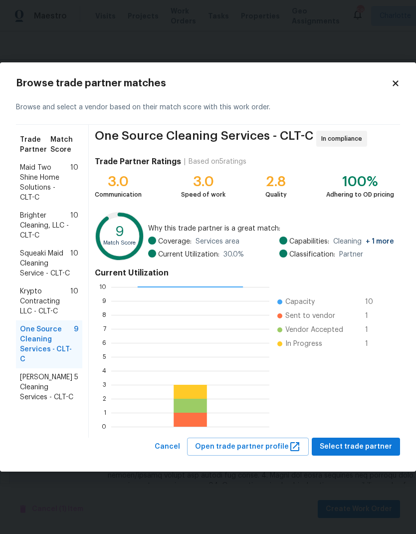
click at [26, 226] on span "Brighter Cleaning, LLC - CLT-C" at bounding box center [45, 226] width 50 height 30
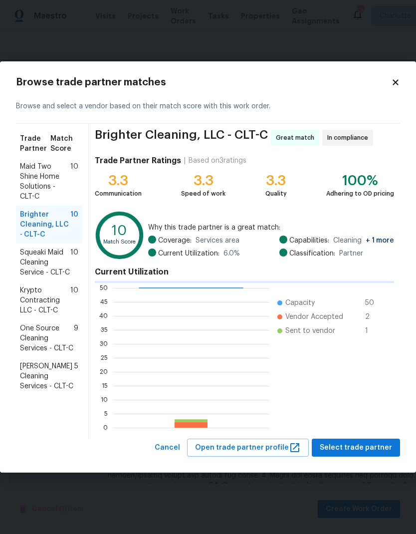
scroll to position [140, 157]
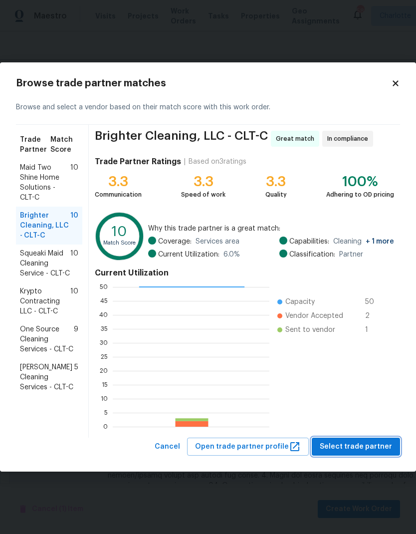
click at [364, 439] on button "Select trade partner" at bounding box center [356, 447] width 88 height 18
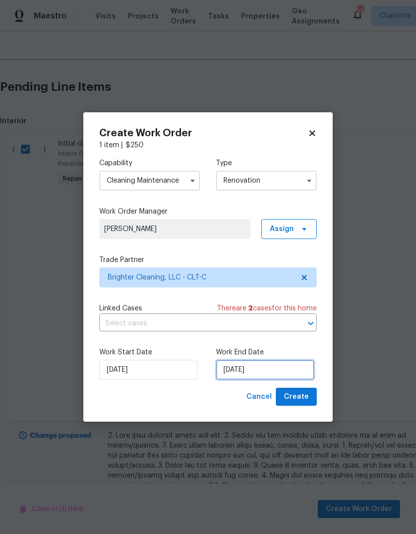
click at [274, 375] on input "[DATE]" at bounding box center [265, 370] width 98 height 20
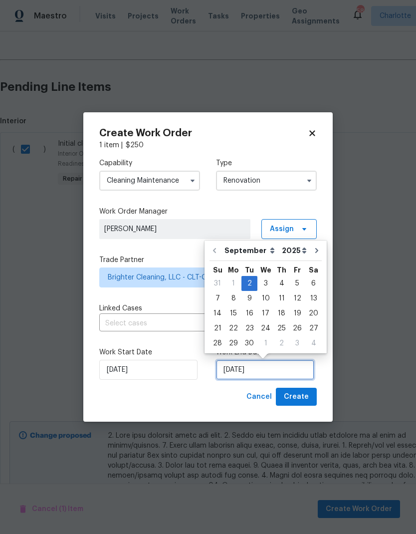
scroll to position [7, 0]
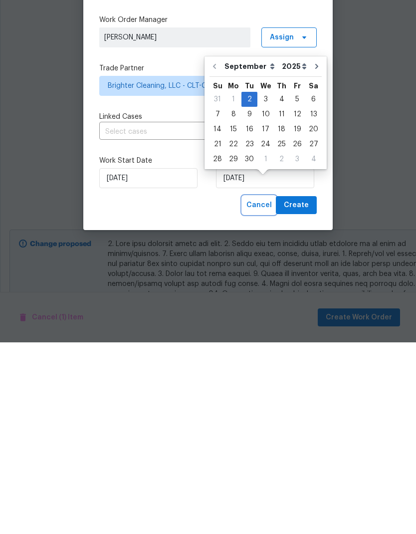
click at [258, 391] on span "Cancel" at bounding box center [259, 397] width 25 height 12
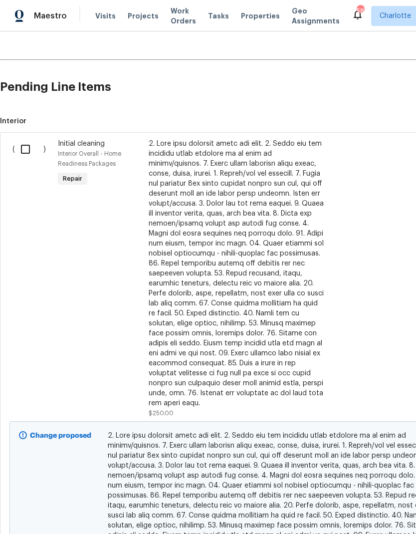
click at [22, 139] on input "checkbox" at bounding box center [29, 149] width 28 height 21
checkbox input "true"
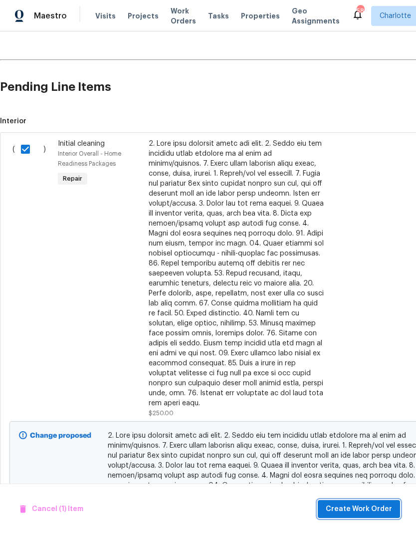
click at [368, 509] on span "Create Work Order" at bounding box center [359, 509] width 66 height 12
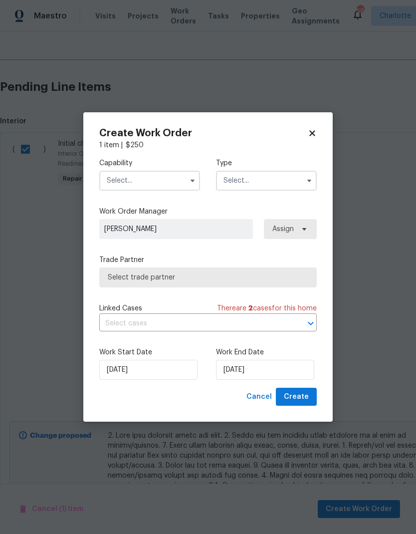
click at [156, 189] on input "text" at bounding box center [149, 181] width 101 height 20
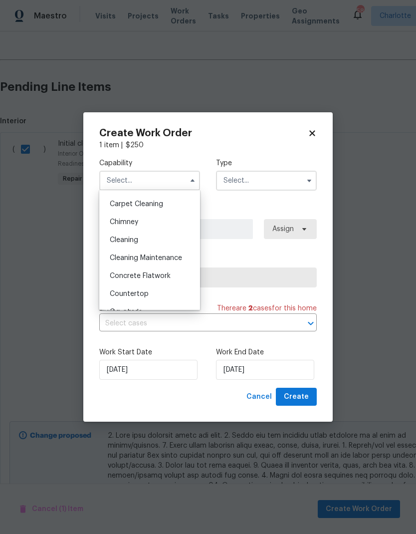
scroll to position [100, 0]
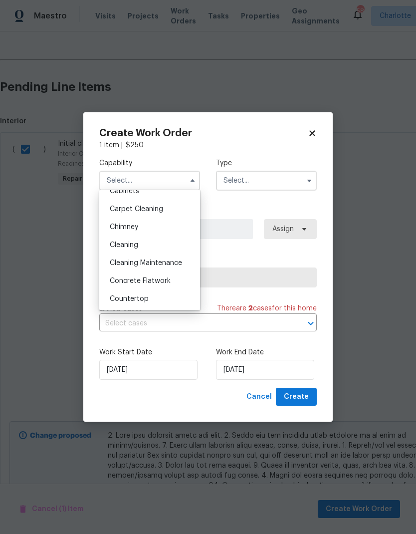
click at [177, 260] on span "Cleaning Maintenance" at bounding box center [146, 263] width 72 height 7
type input "Cleaning Maintenance"
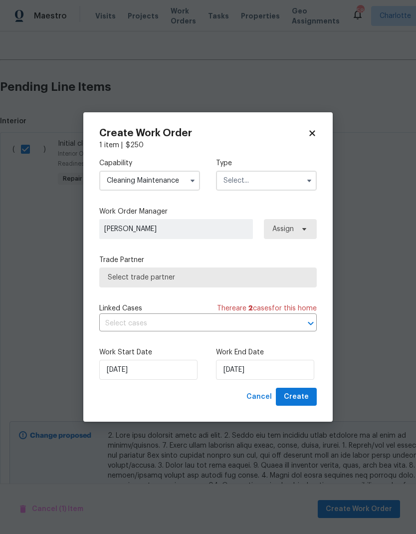
click at [276, 179] on input "text" at bounding box center [266, 181] width 101 height 20
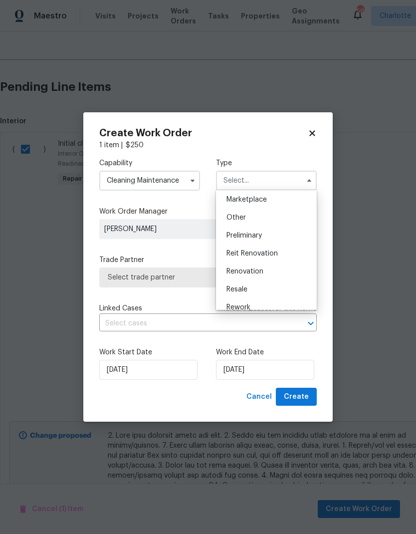
scroll to position [186, 0]
click at [278, 269] on div "Renovation" at bounding box center [267, 268] width 96 height 18
type input "Renovation"
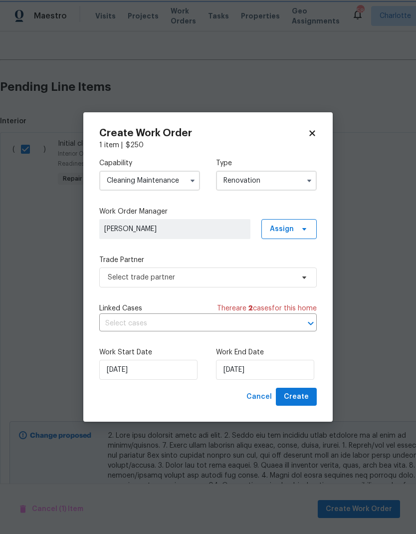
scroll to position [0, 0]
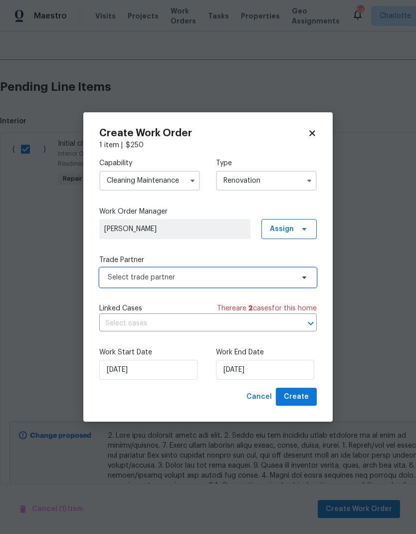
click at [303, 283] on span "Select trade partner" at bounding box center [208, 278] width 218 height 20
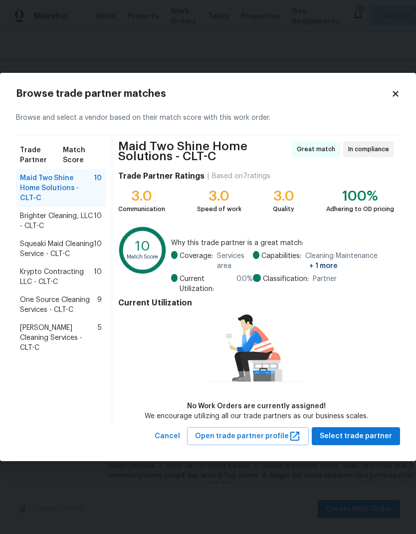
click at [37, 211] on span "Brighter Cleaning, LLC - CLT-C" at bounding box center [57, 221] width 74 height 20
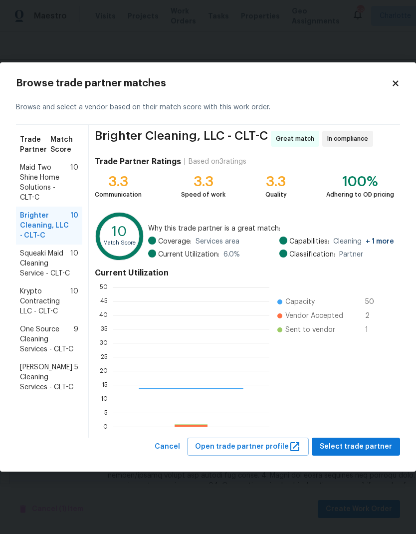
scroll to position [140, 157]
click at [36, 259] on span "Squeaki Maid Cleaning Service - CLT-C" at bounding box center [45, 264] width 50 height 30
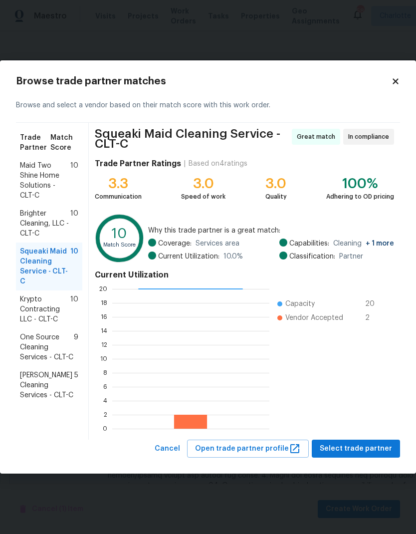
click at [30, 218] on span "Brighter Cleaning, LLC - CLT-C" at bounding box center [45, 224] width 50 height 30
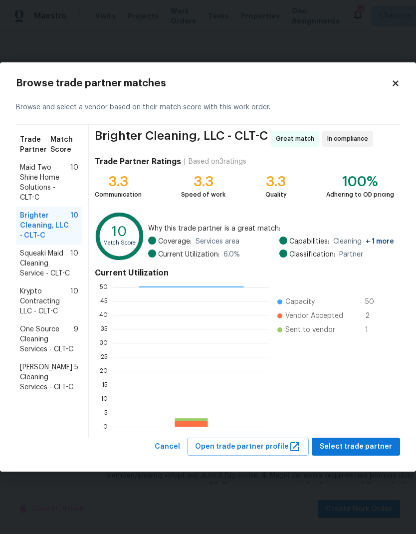
click at [35, 270] on span "Squeaki Maid Cleaning Service - CLT-C" at bounding box center [45, 264] width 50 height 30
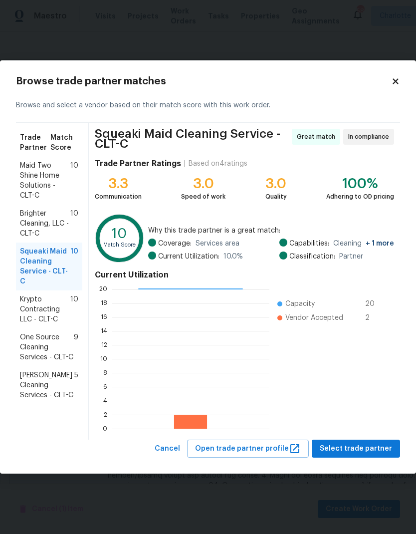
click at [26, 174] on span "Maid Two Shine Home Solutions - CLT-C" at bounding box center [45, 181] width 50 height 40
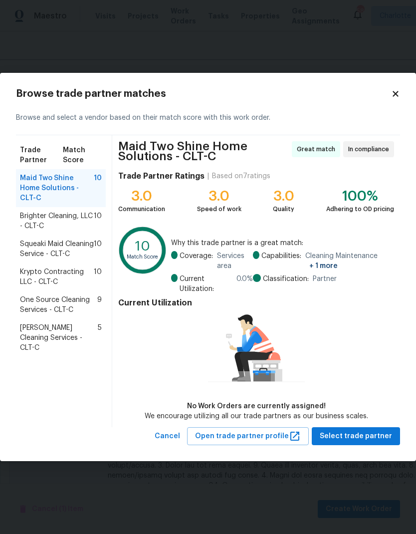
click at [32, 272] on span "Krypto Contracting LLC - CLT-C" at bounding box center [57, 277] width 74 height 20
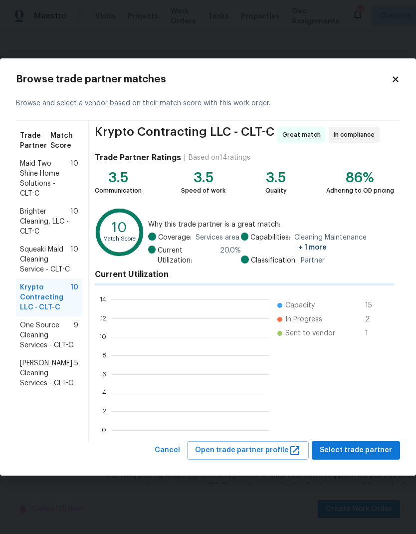
scroll to position [140, 158]
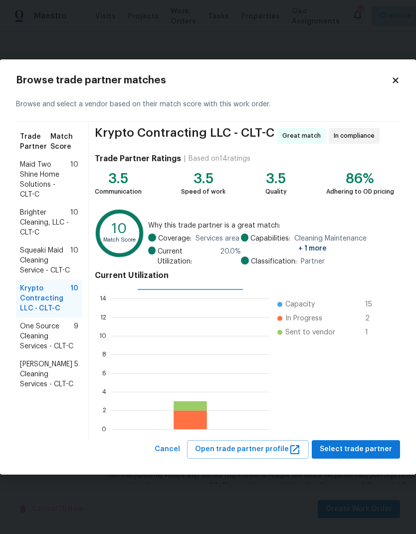
click at [34, 255] on span "Squeaki Maid Cleaning Service - CLT-C" at bounding box center [45, 261] width 50 height 30
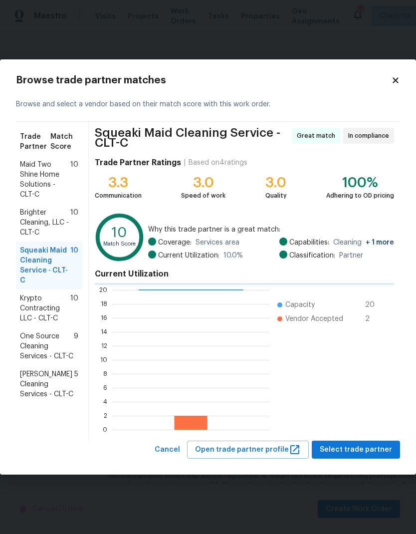
scroll to position [140, 157]
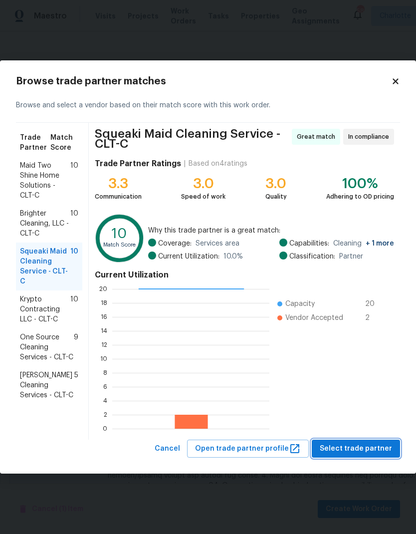
click at [379, 454] on span "Select trade partner" at bounding box center [356, 449] width 72 height 12
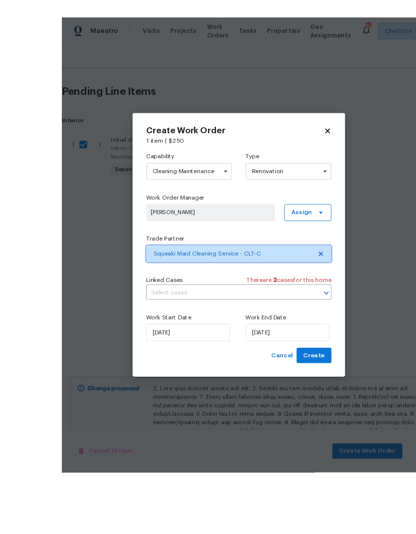
scroll to position [22, 0]
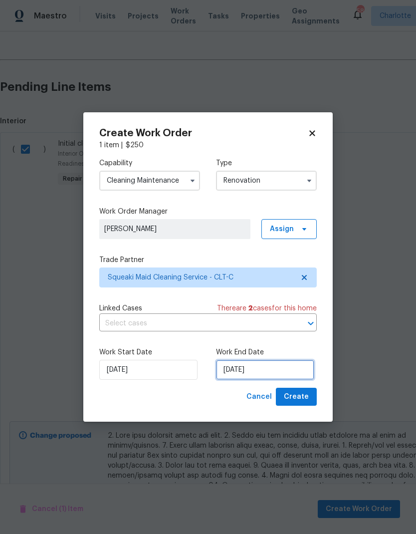
click at [271, 372] on input "[DATE]" at bounding box center [265, 370] width 98 height 20
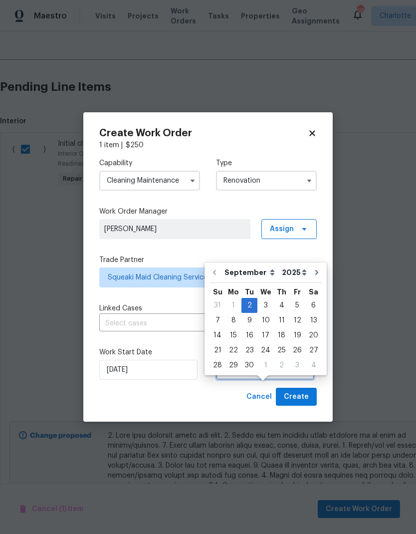
scroll to position [29, 0]
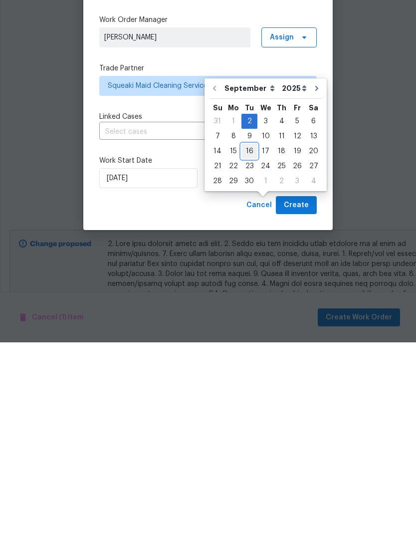
click at [250, 336] on div "16" at bounding box center [250, 343] width 16 height 14
type input "9/16/2025"
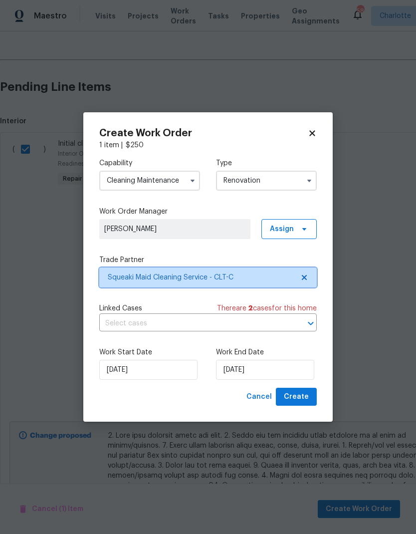
click at [292, 278] on span "Squeaki Maid Cleaning Service - CLT-C" at bounding box center [201, 278] width 186 height 10
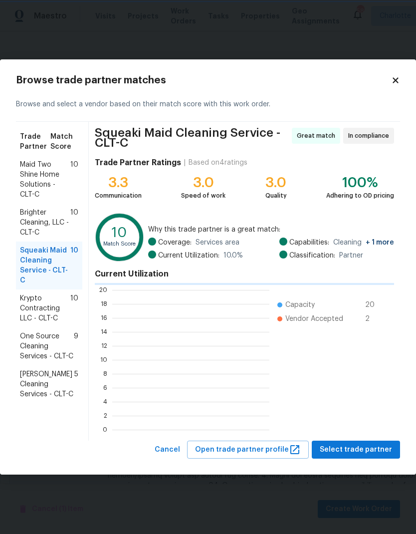
scroll to position [1, 1]
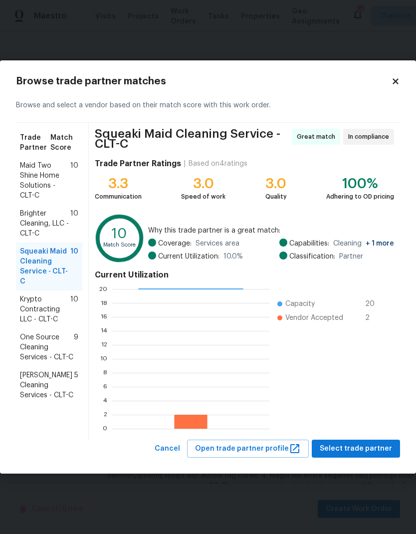
click at [35, 220] on span "Brighter Cleaning, LLC - CLT-C" at bounding box center [45, 224] width 50 height 30
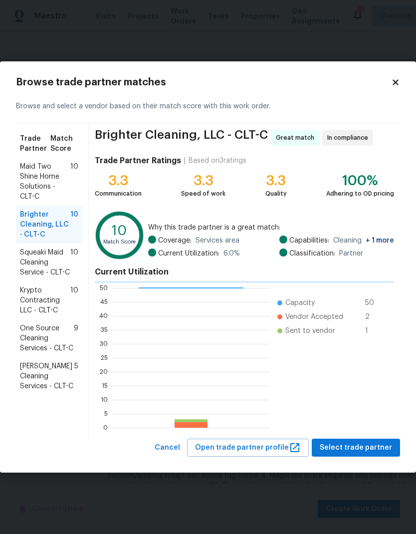
scroll to position [140, 157]
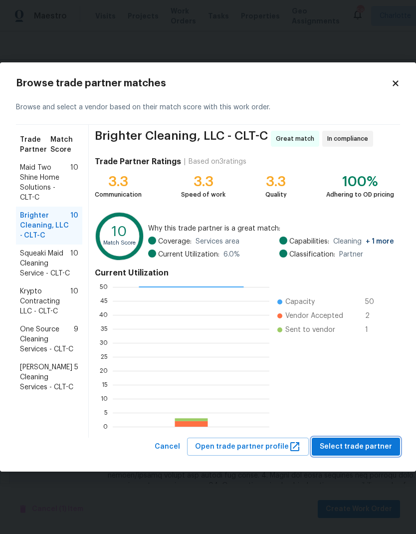
click at [368, 454] on button "Select trade partner" at bounding box center [356, 447] width 88 height 18
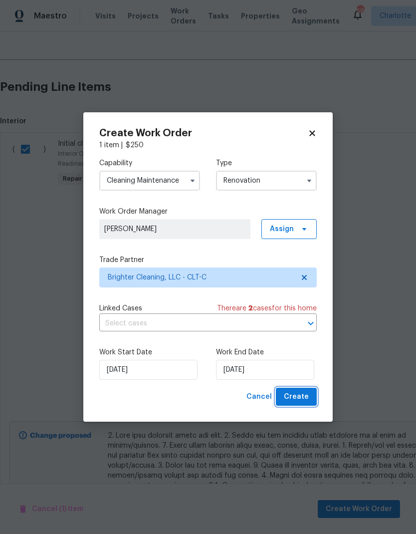
click at [315, 397] on button "Create" at bounding box center [296, 397] width 41 height 18
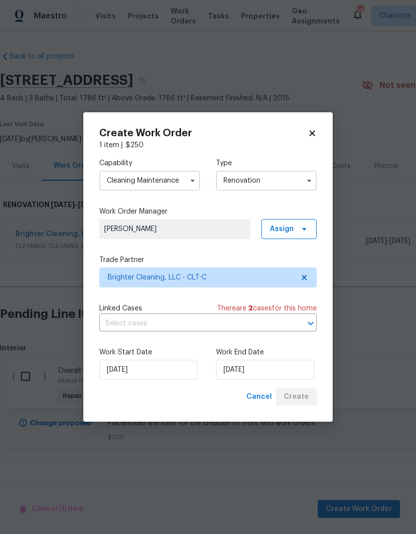
scroll to position [0, 0]
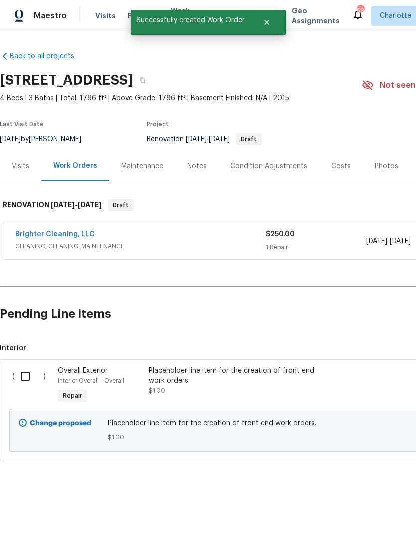
click at [28, 380] on input "checkbox" at bounding box center [29, 376] width 28 height 21
checkbox input "true"
click at [361, 513] on span "Create Work Order" at bounding box center [359, 509] width 66 height 12
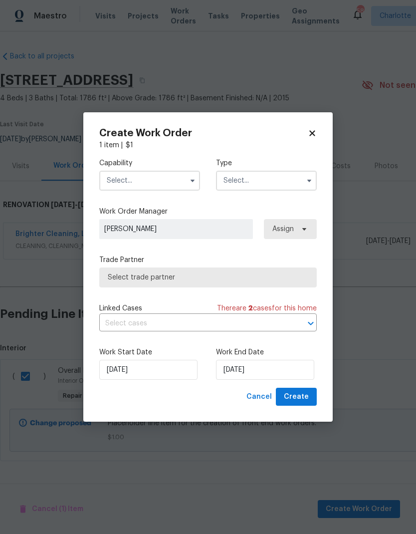
click at [173, 175] on input "text" at bounding box center [149, 181] width 101 height 20
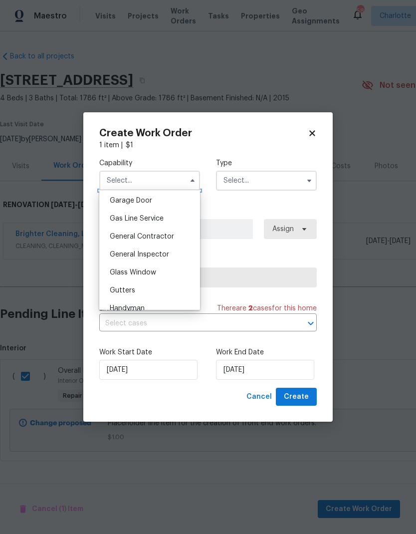
scroll to position [449, 0]
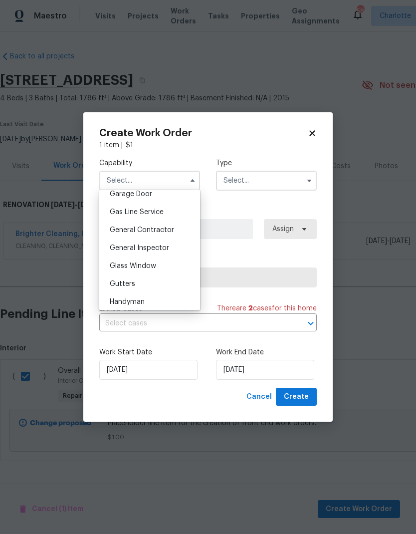
click at [179, 229] on div "General Contractor" at bounding box center [150, 230] width 96 height 18
type input "General Contractor"
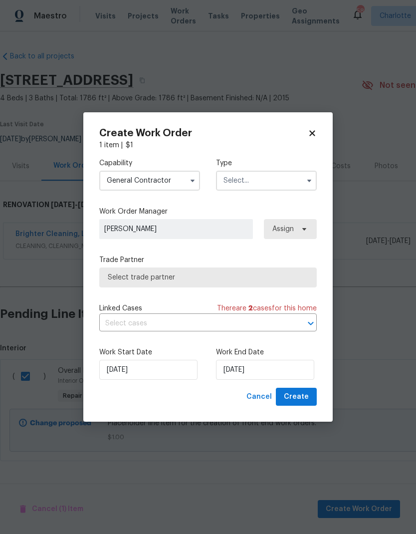
click at [291, 180] on input "text" at bounding box center [266, 181] width 101 height 20
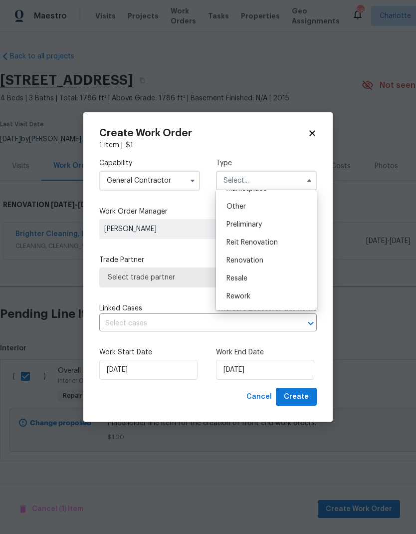
scroll to position [193, 0]
click at [281, 261] on div "Renovation" at bounding box center [267, 260] width 96 height 18
type input "Renovation"
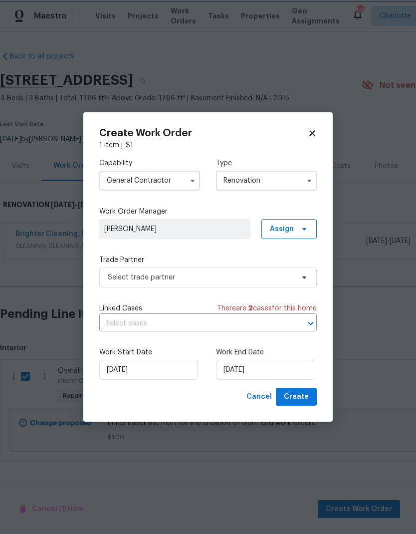
scroll to position [0, 0]
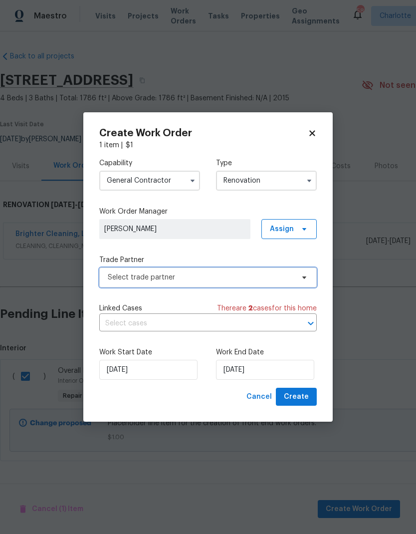
click at [290, 279] on span "Select trade partner" at bounding box center [201, 278] width 186 height 10
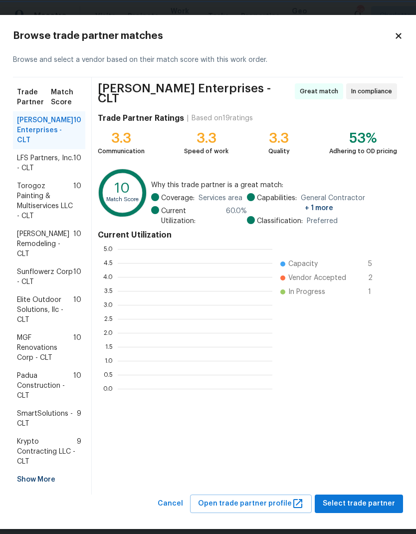
scroll to position [1, 1]
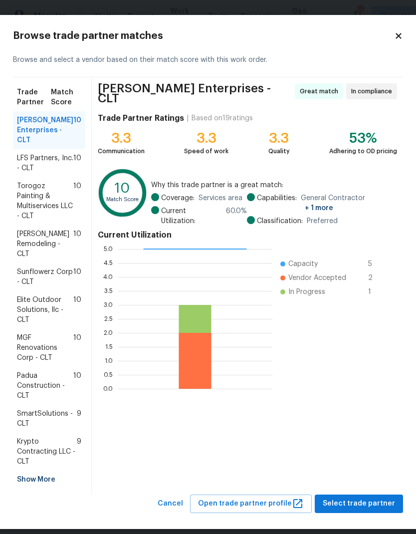
click at [24, 280] on span "Sunflowerz Corp - CLT" at bounding box center [45, 277] width 56 height 20
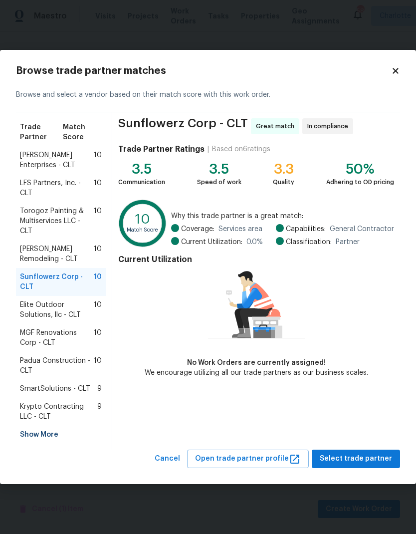
click at [26, 267] on div "Pino Remodeling - CLT 10" at bounding box center [61, 254] width 90 height 28
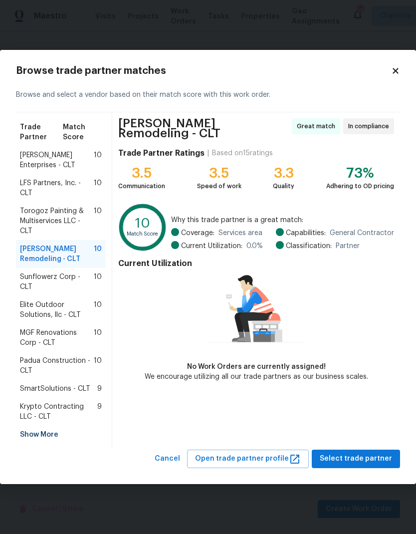
click at [29, 226] on span "Torogoz Painting & Multiservices LLC - CLT" at bounding box center [57, 221] width 74 height 30
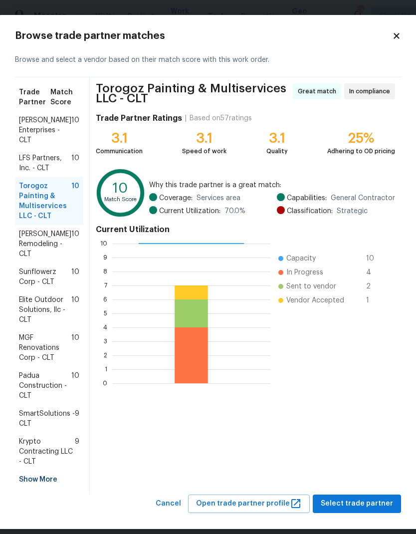
click at [27, 167] on span "LFS Partners, Inc. - CLT" at bounding box center [45, 163] width 52 height 20
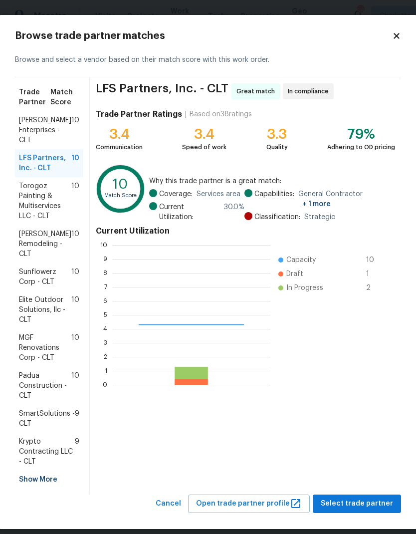
scroll to position [140, 158]
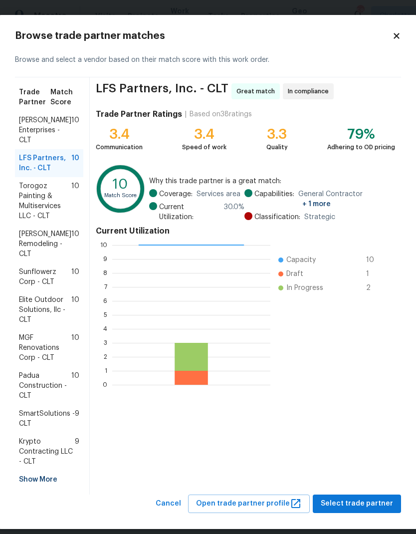
click at [40, 377] on span "Padua Construction - CLT" at bounding box center [45, 386] width 52 height 30
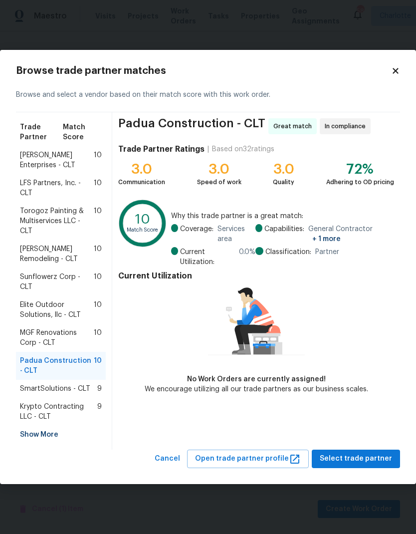
click at [48, 384] on span "SmartSolutions - CLT" at bounding box center [55, 389] width 70 height 10
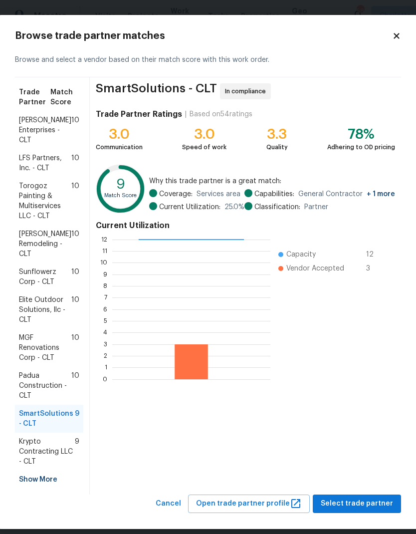
click at [61, 457] on span "Krypto Contracting LLC - CLT" at bounding box center [47, 452] width 56 height 30
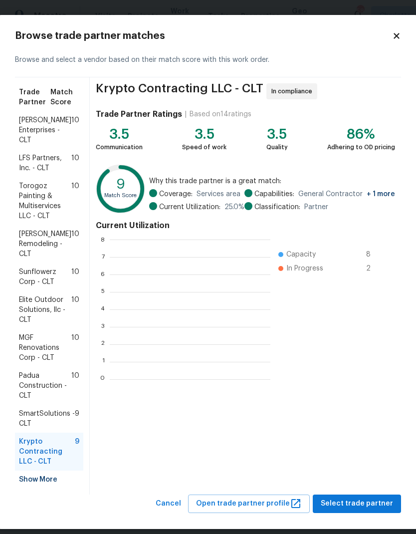
scroll to position [1, 1]
click at [28, 482] on div "Show More" at bounding box center [49, 480] width 68 height 18
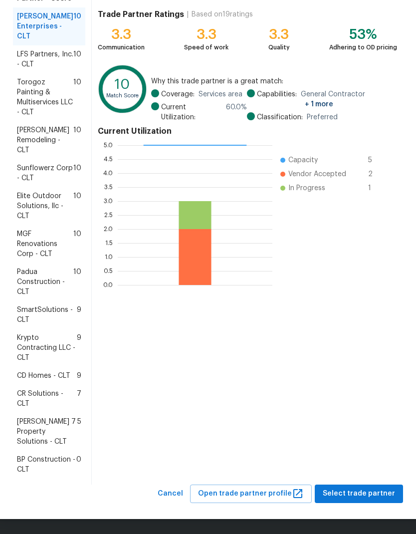
scroll to position [103, 0]
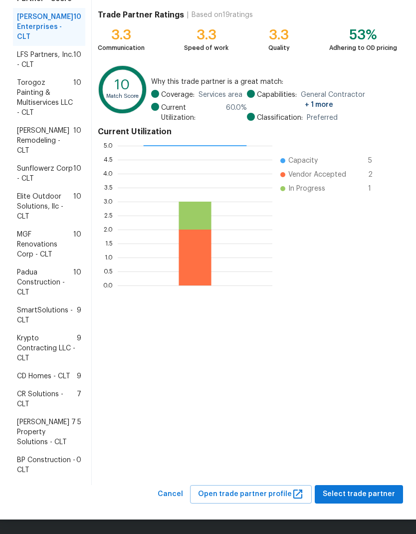
click at [54, 462] on span "BP Construction - CLT" at bounding box center [46, 465] width 59 height 20
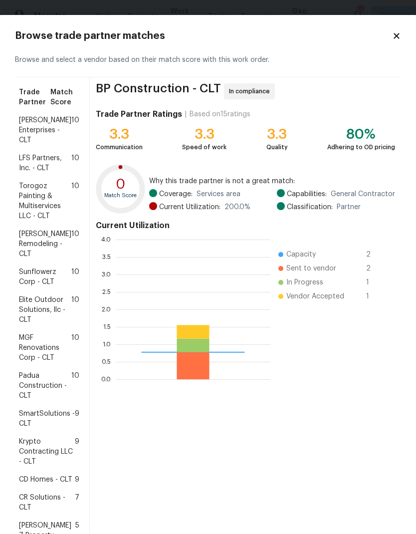
scroll to position [140, 155]
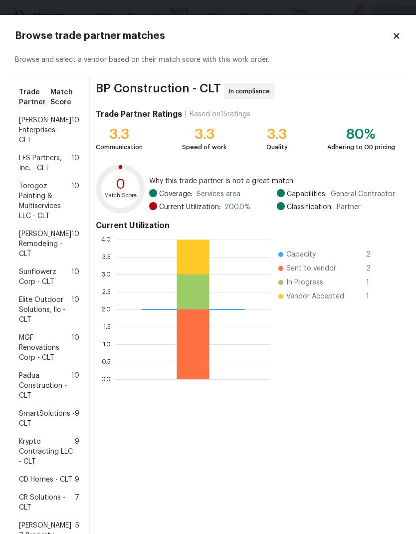
click at [61, 482] on span "CD Homes - CLT" at bounding box center [45, 480] width 53 height 10
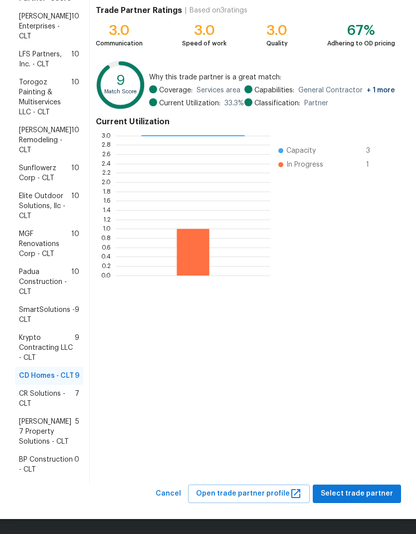
scroll to position [103, 0]
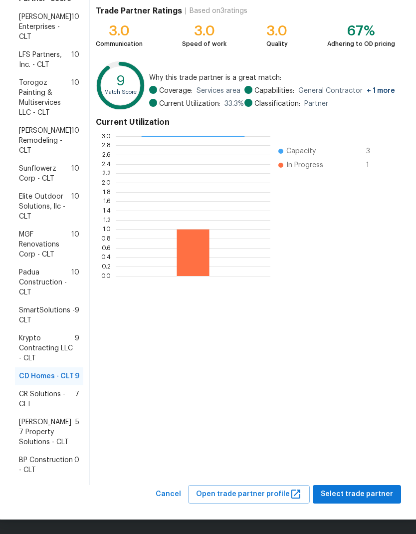
click at [67, 468] on span "BP Construction - CLT" at bounding box center [46, 465] width 55 height 20
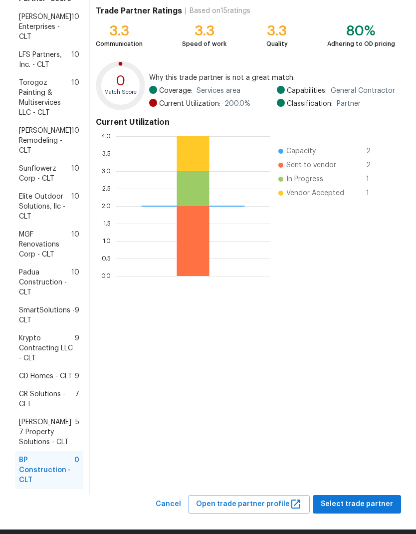
click at [28, 106] on span "Torogoz Painting & Multiservices LLC - CLT" at bounding box center [45, 98] width 52 height 40
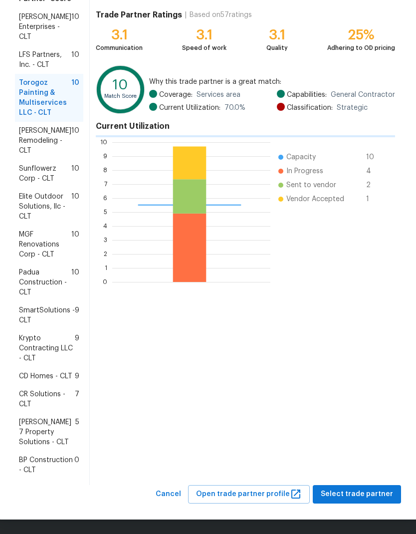
scroll to position [140, 158]
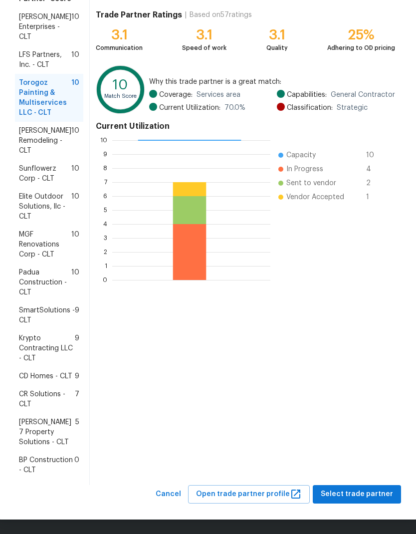
click at [26, 58] on span "LFS Partners, Inc. - CLT" at bounding box center [45, 60] width 52 height 20
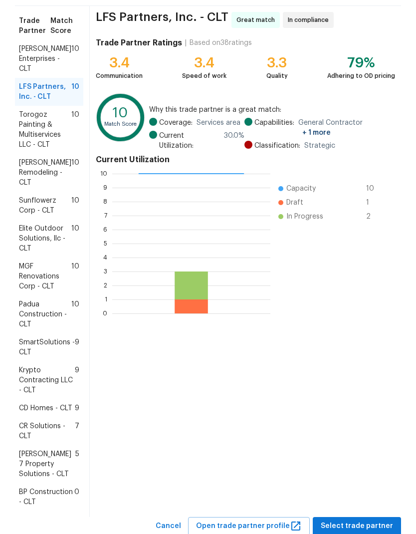
scroll to position [68, 0]
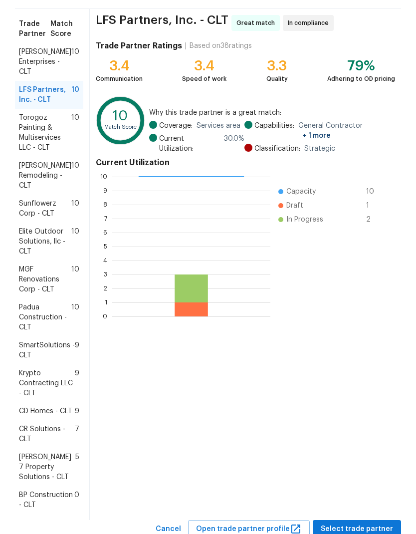
click at [35, 66] on span "Nordman Enterprises - CLT" at bounding box center [45, 62] width 52 height 30
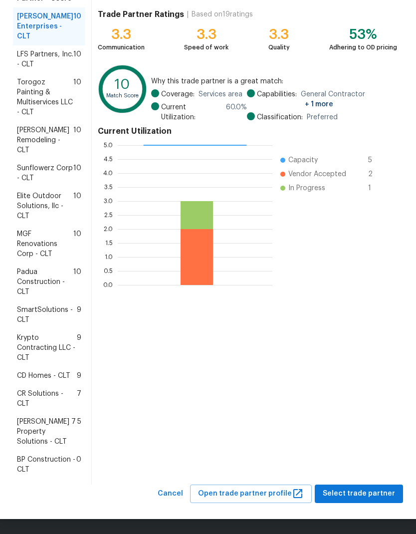
scroll to position [103, 0]
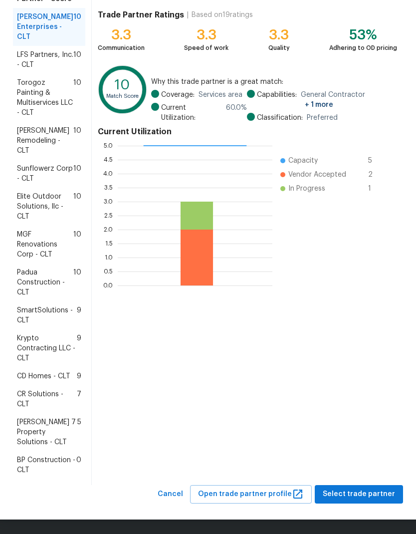
click at [30, 372] on span "CD Homes - CLT" at bounding box center [43, 376] width 53 height 10
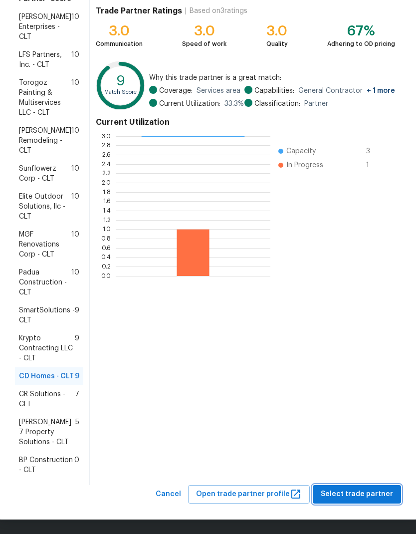
click at [371, 494] on span "Select trade partner" at bounding box center [357, 494] width 72 height 12
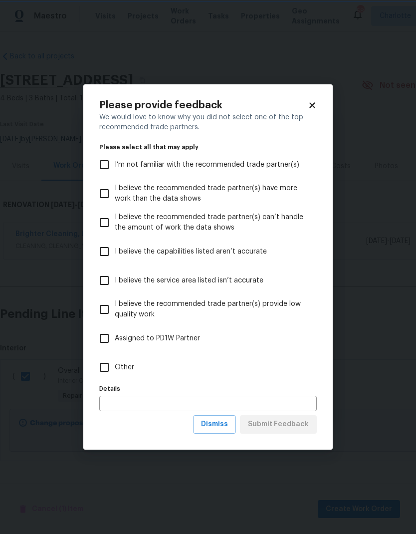
scroll to position [0, 0]
click at [108, 367] on input "Other" at bounding box center [104, 367] width 21 height 21
checkbox input "true"
click at [295, 425] on span "Submit Feedback" at bounding box center [278, 424] width 61 height 12
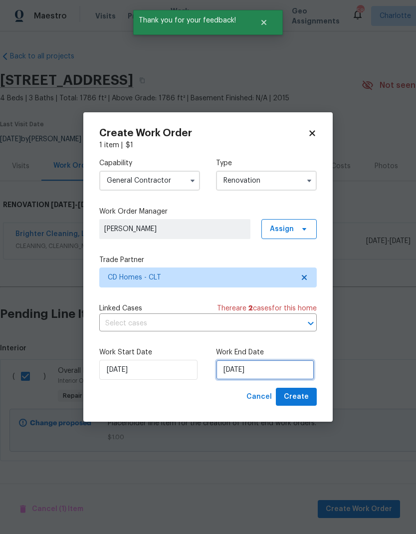
click at [280, 374] on input "[DATE]" at bounding box center [265, 370] width 98 height 20
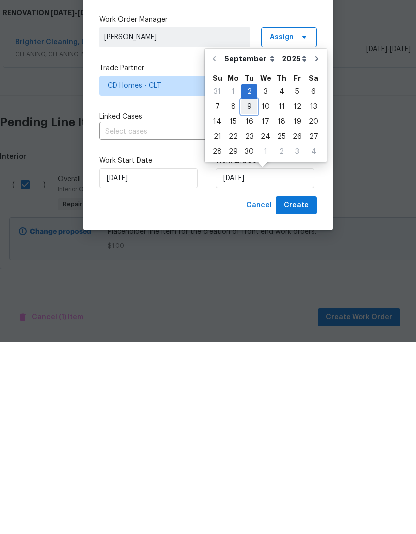
click at [251, 291] on div "9" at bounding box center [250, 298] width 16 height 14
type input "9/9/2025"
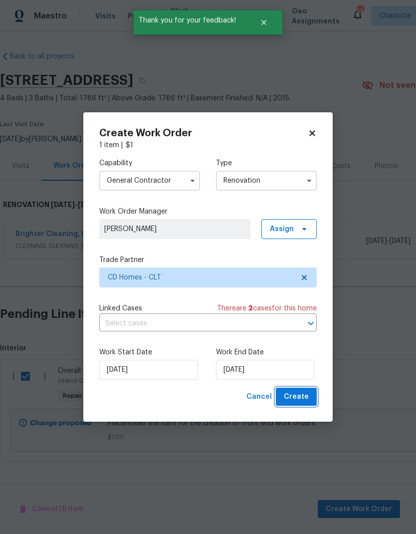
click at [303, 395] on span "Create" at bounding box center [296, 397] width 25 height 12
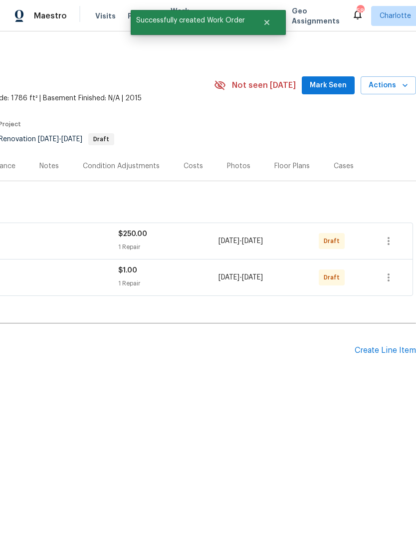
scroll to position [0, 148]
click at [390, 280] on icon "button" at bounding box center [389, 278] width 2 height 8
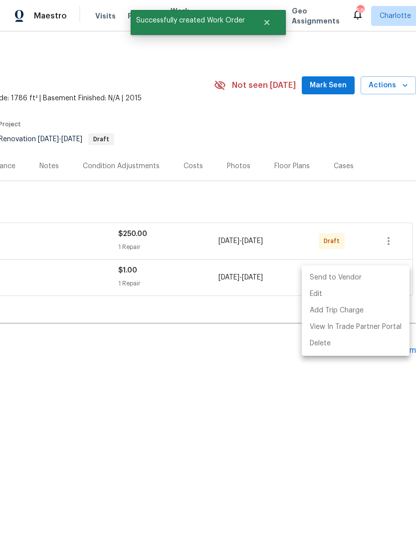
click at [379, 280] on li "Send to Vendor" at bounding box center [356, 278] width 108 height 16
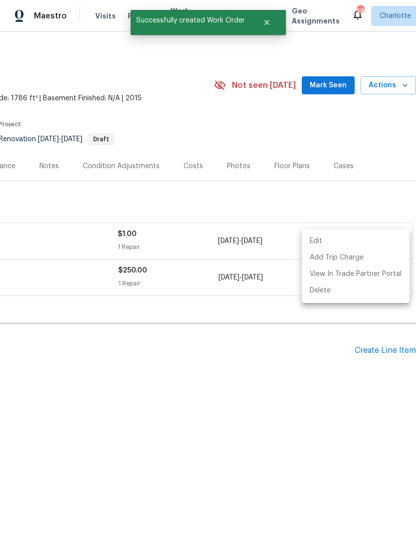
click at [296, 414] on div at bounding box center [208, 267] width 416 height 534
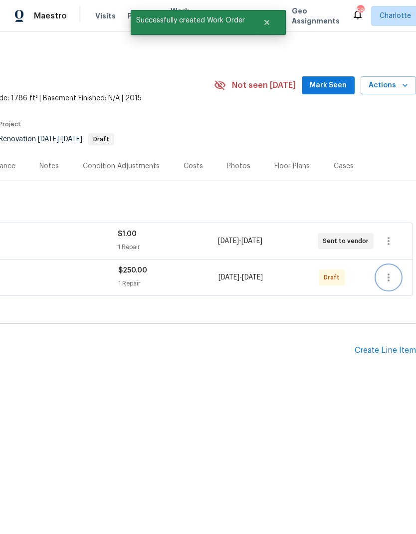
click at [388, 281] on icon "button" at bounding box center [389, 278] width 12 height 12
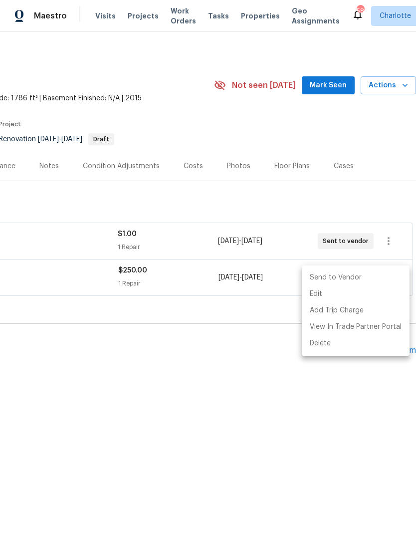
click at [374, 278] on li "Send to Vendor" at bounding box center [356, 278] width 108 height 16
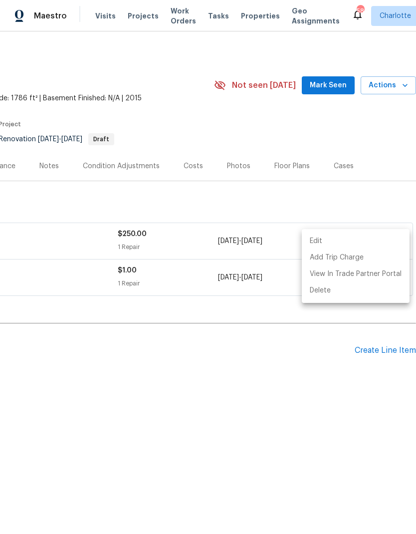
click at [336, 86] on div at bounding box center [208, 267] width 416 height 534
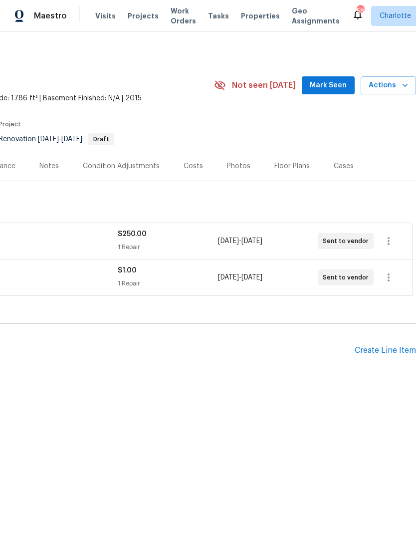
click at [336, 88] on span "Mark Seen" at bounding box center [328, 85] width 37 height 12
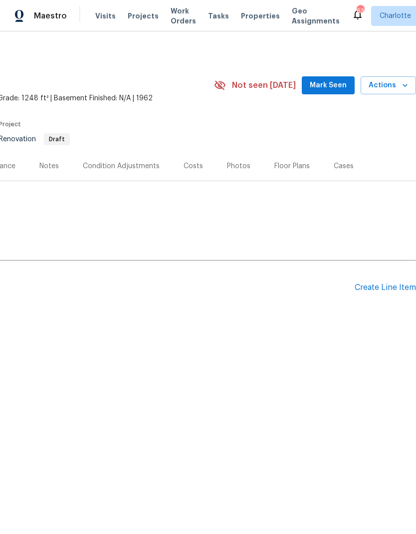
scroll to position [0, 148]
click at [329, 87] on span "Mark Seen" at bounding box center [328, 85] width 37 height 12
